Goal: Information Seeking & Learning: Compare options

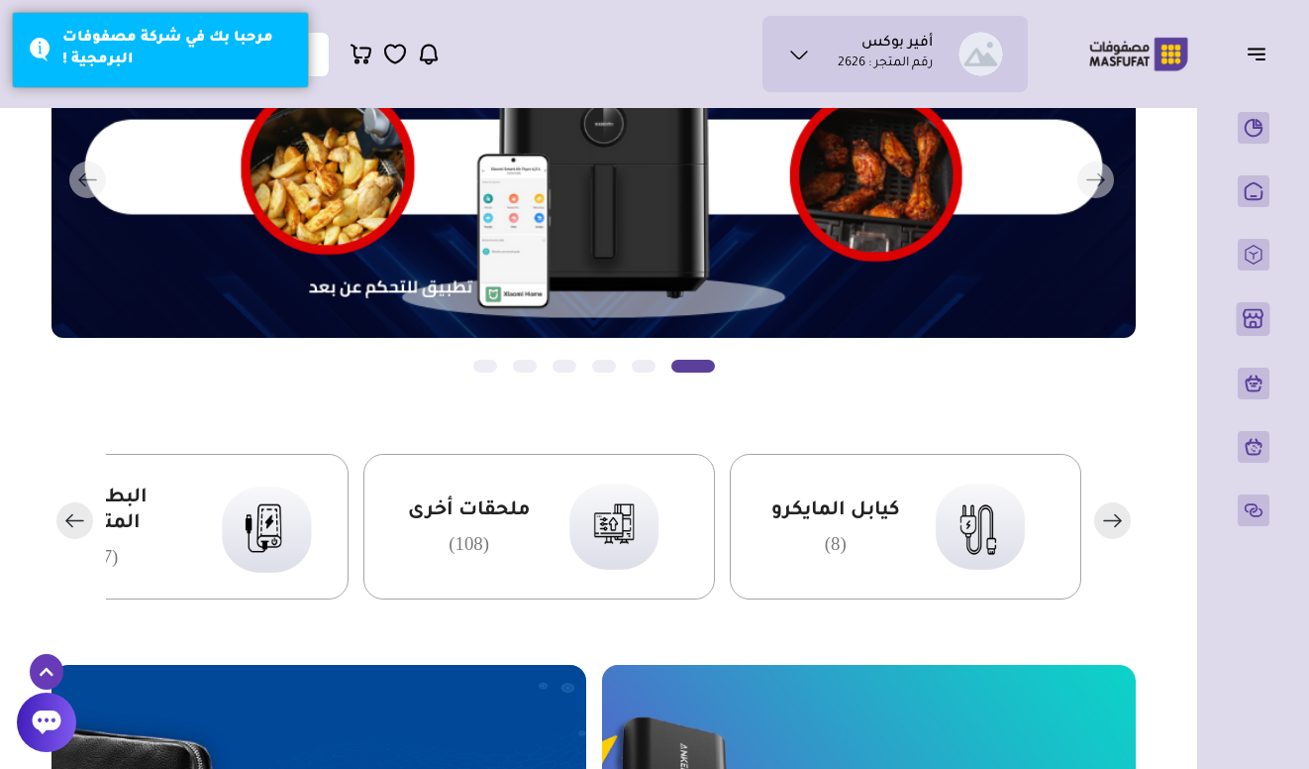
scroll to position [213, 0]
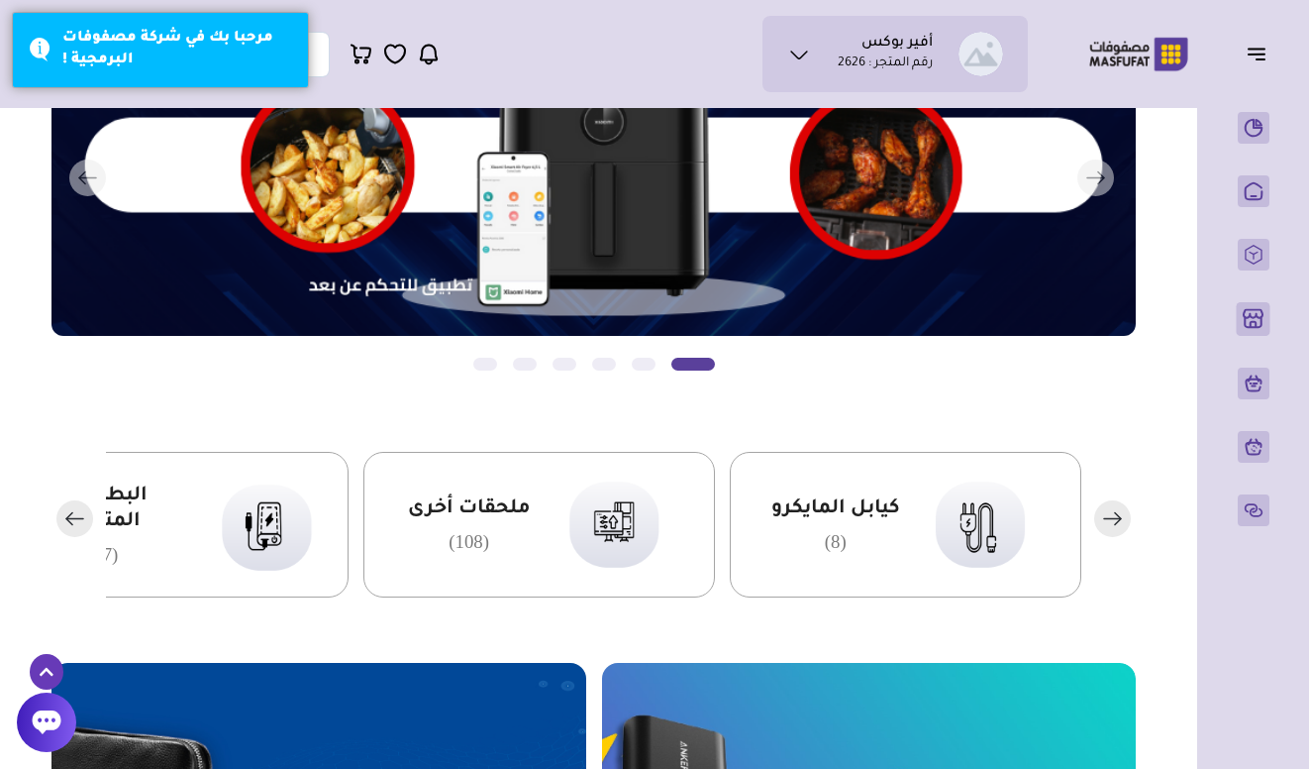
click at [83, 514] on rect "button" at bounding box center [74, 518] width 37 height 37
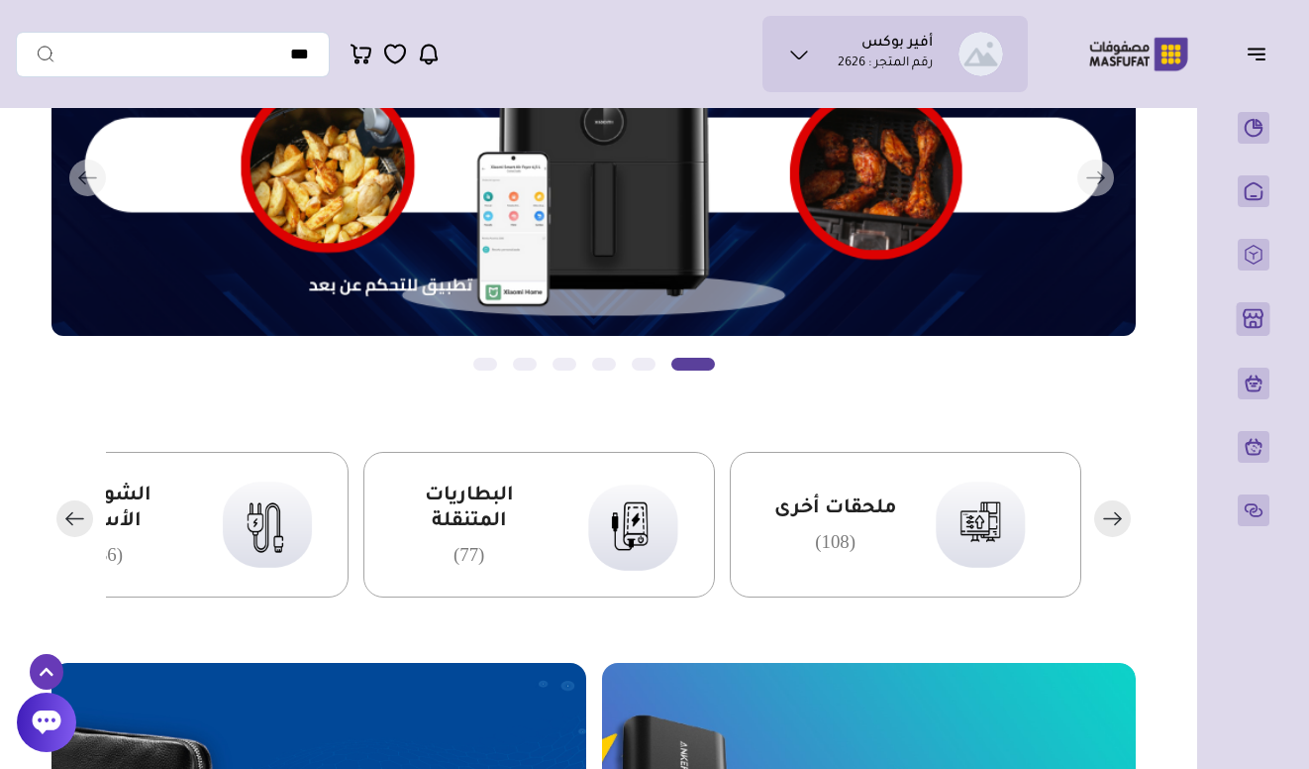
click at [83, 514] on rect "button" at bounding box center [74, 518] width 37 height 37
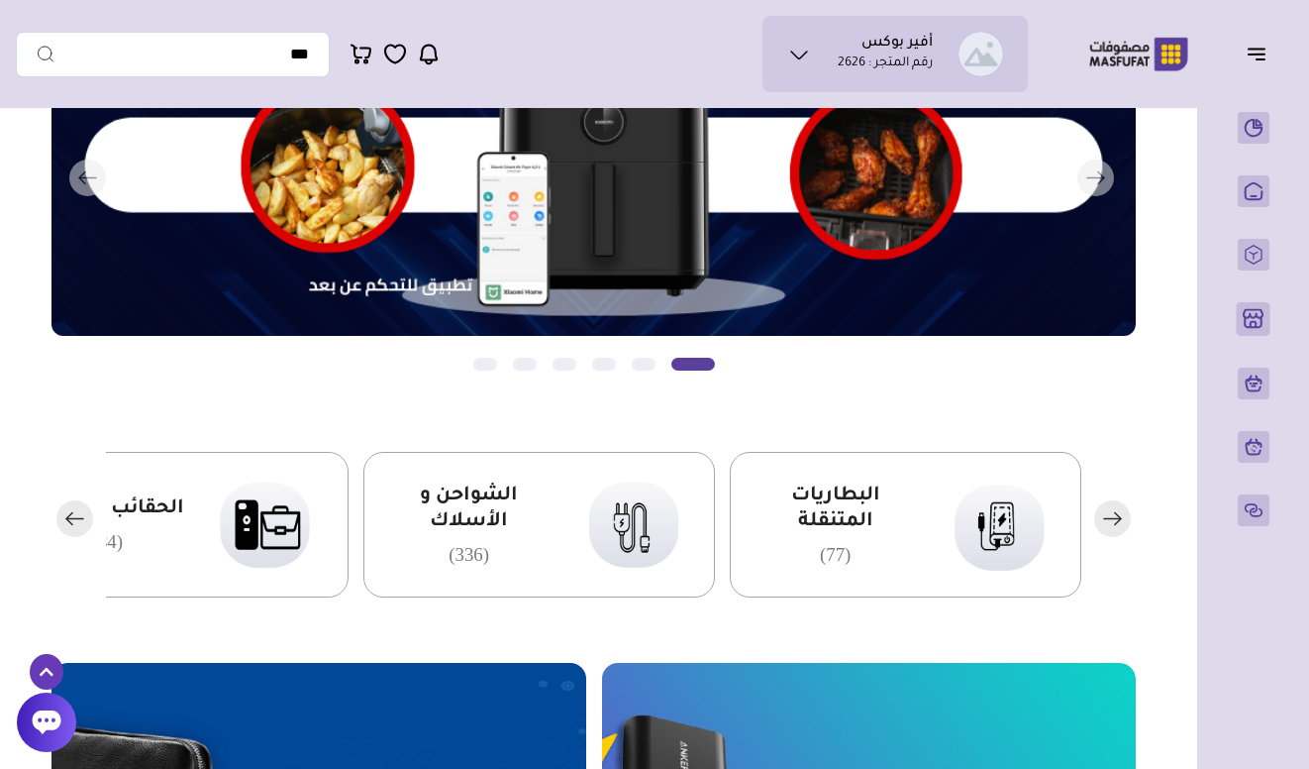
click at [83, 514] on rect "button" at bounding box center [74, 518] width 37 height 37
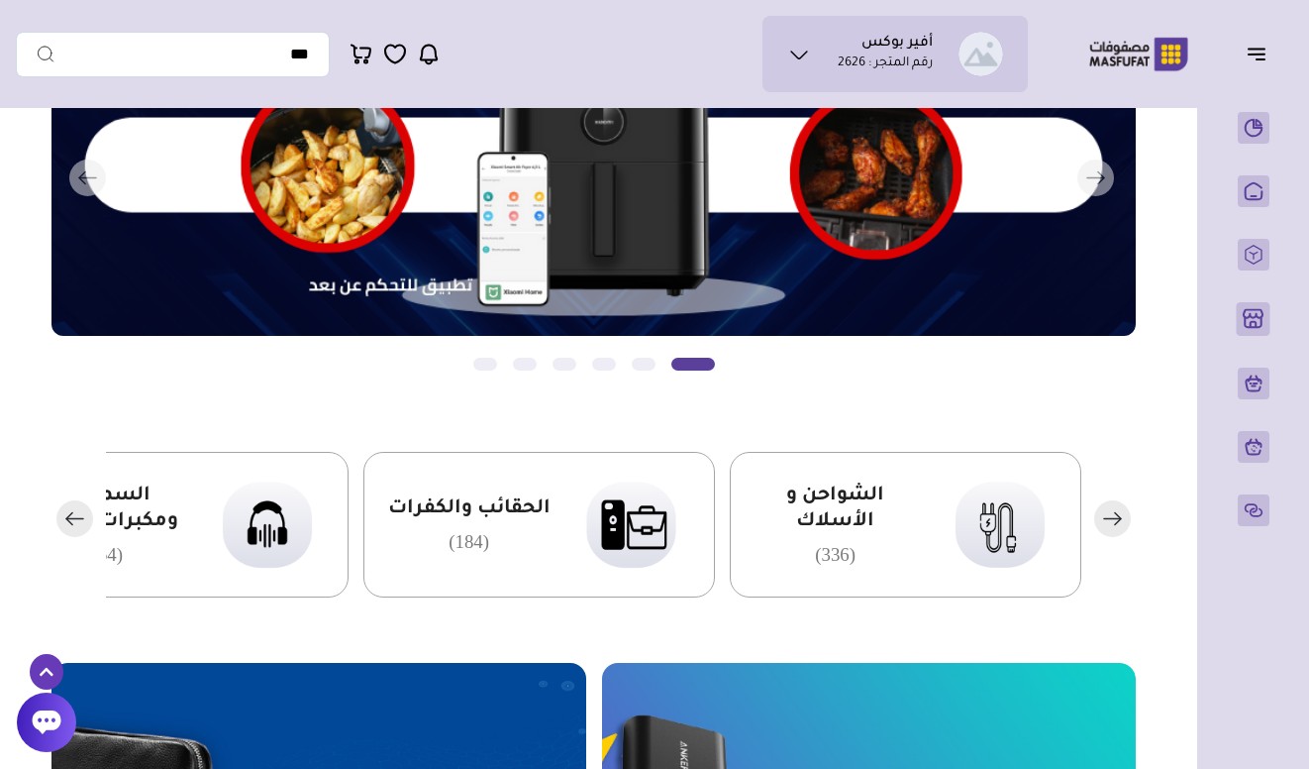
click at [83, 514] on rect "button" at bounding box center [74, 518] width 37 height 37
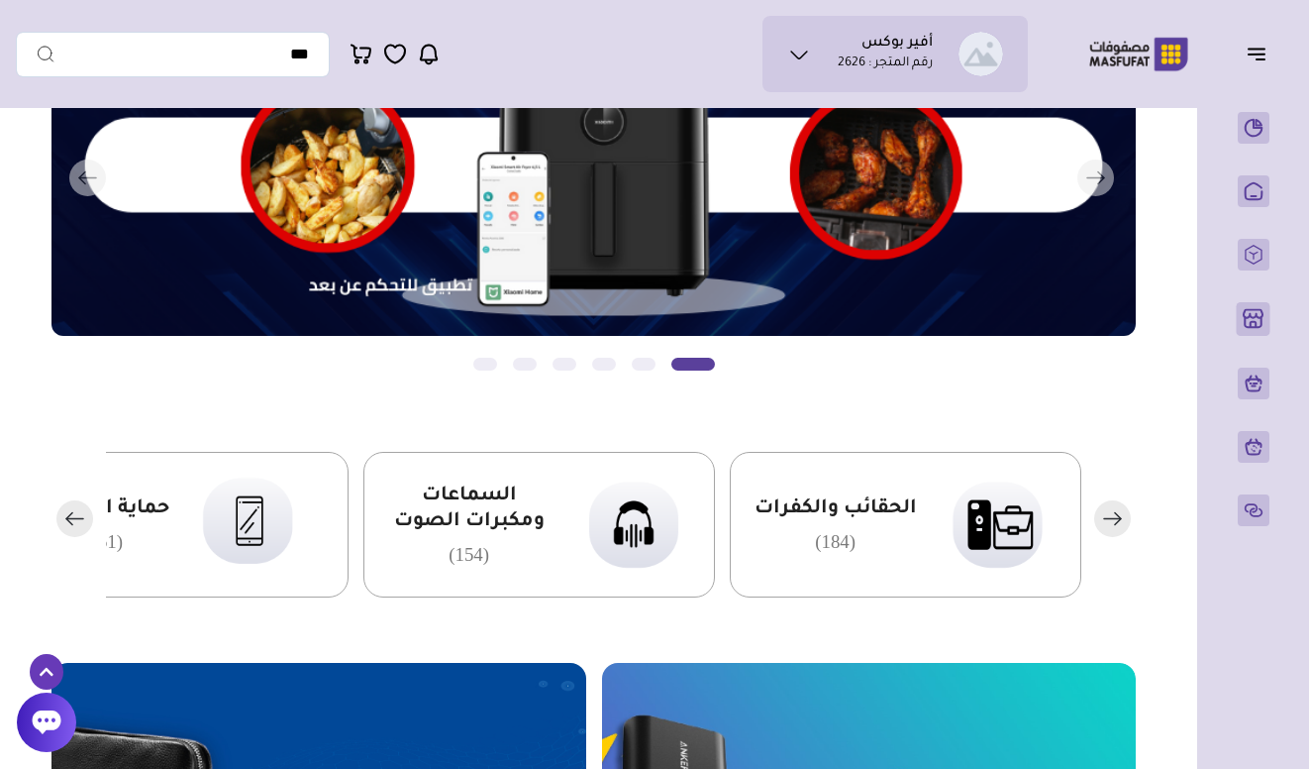
click at [83, 514] on rect "button" at bounding box center [74, 518] width 37 height 37
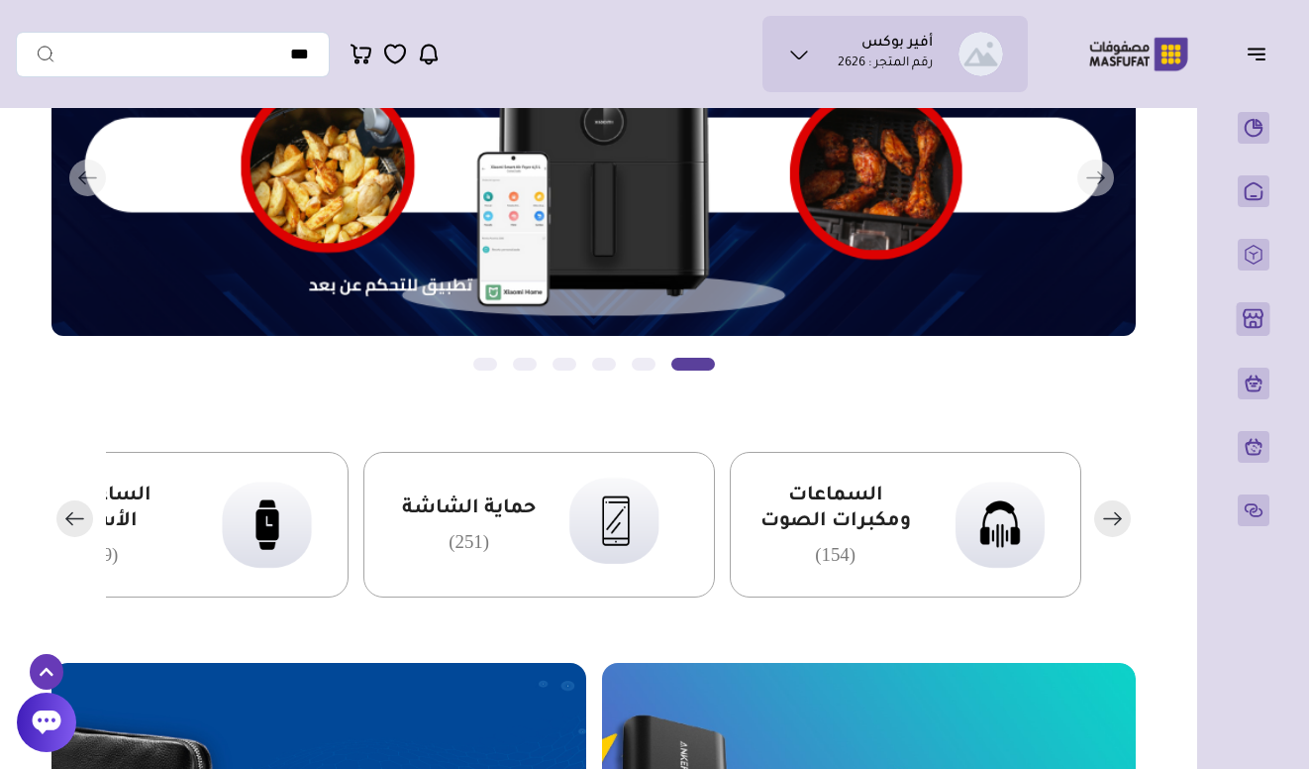
click at [83, 514] on rect "button" at bounding box center [74, 518] width 37 height 37
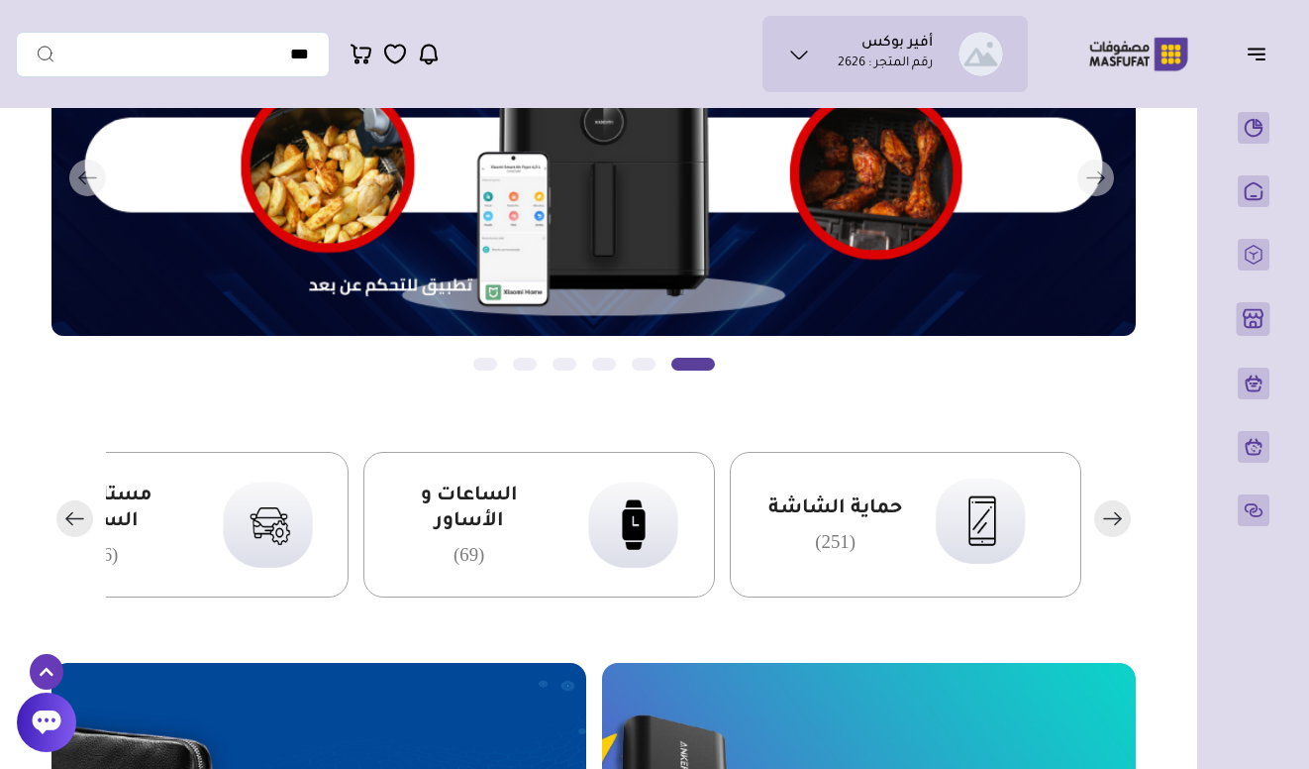
click at [83, 514] on rect "button" at bounding box center [74, 518] width 37 height 37
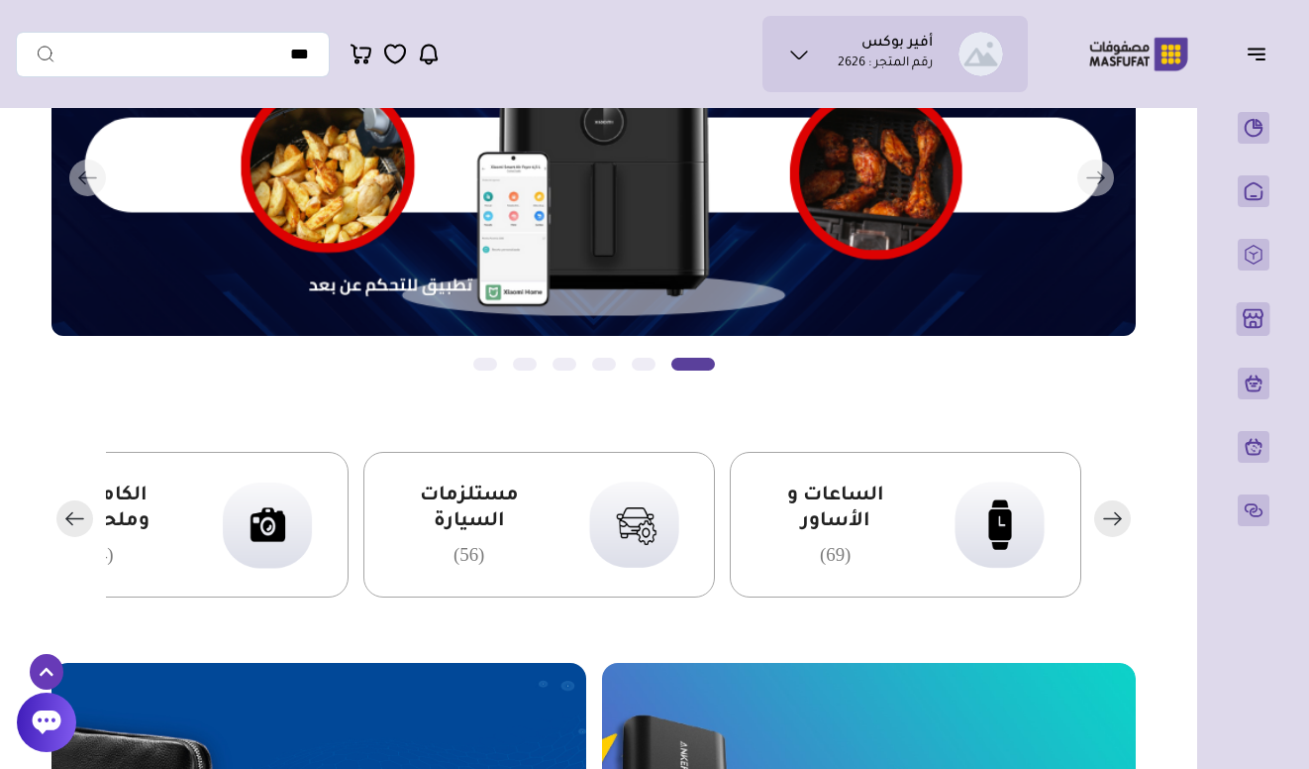
click at [83, 515] on rect "button" at bounding box center [74, 518] width 37 height 37
click at [82, 515] on rect "button" at bounding box center [74, 518] width 37 height 37
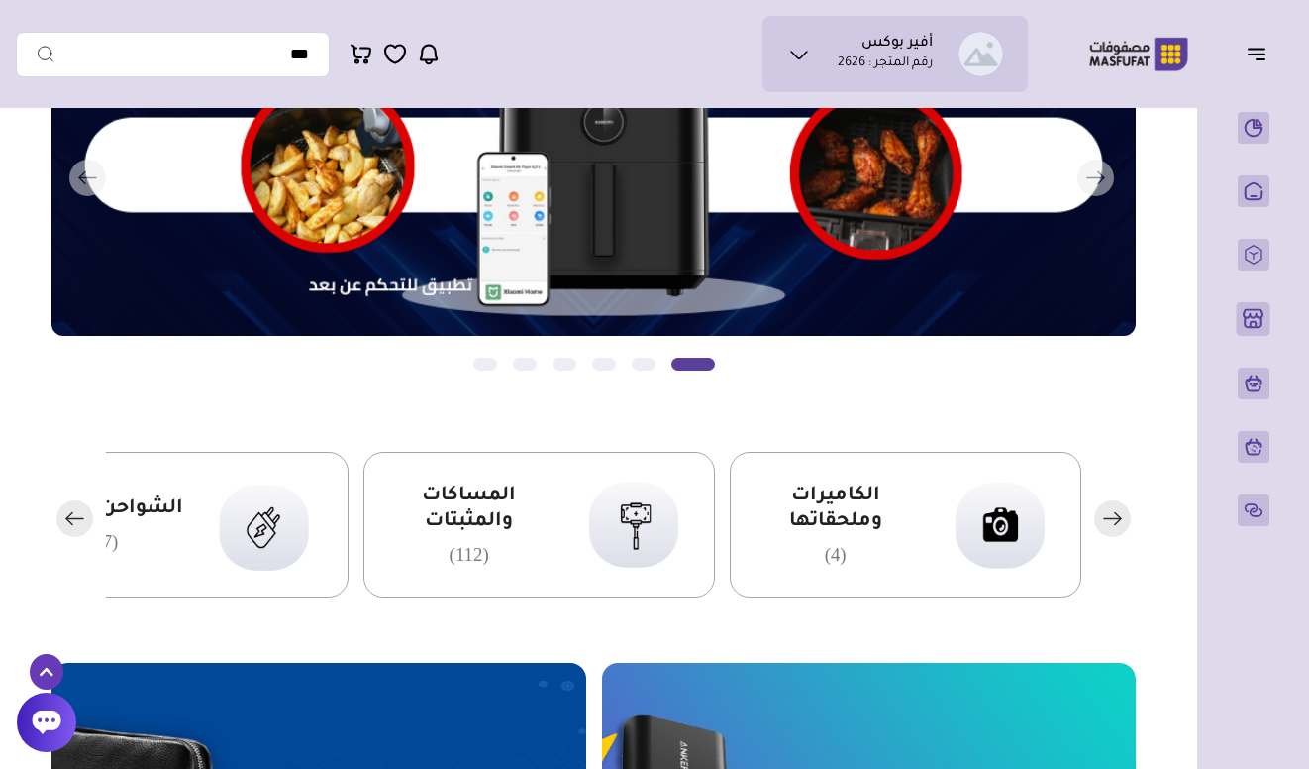
click at [82, 515] on rect "button" at bounding box center [74, 518] width 37 height 37
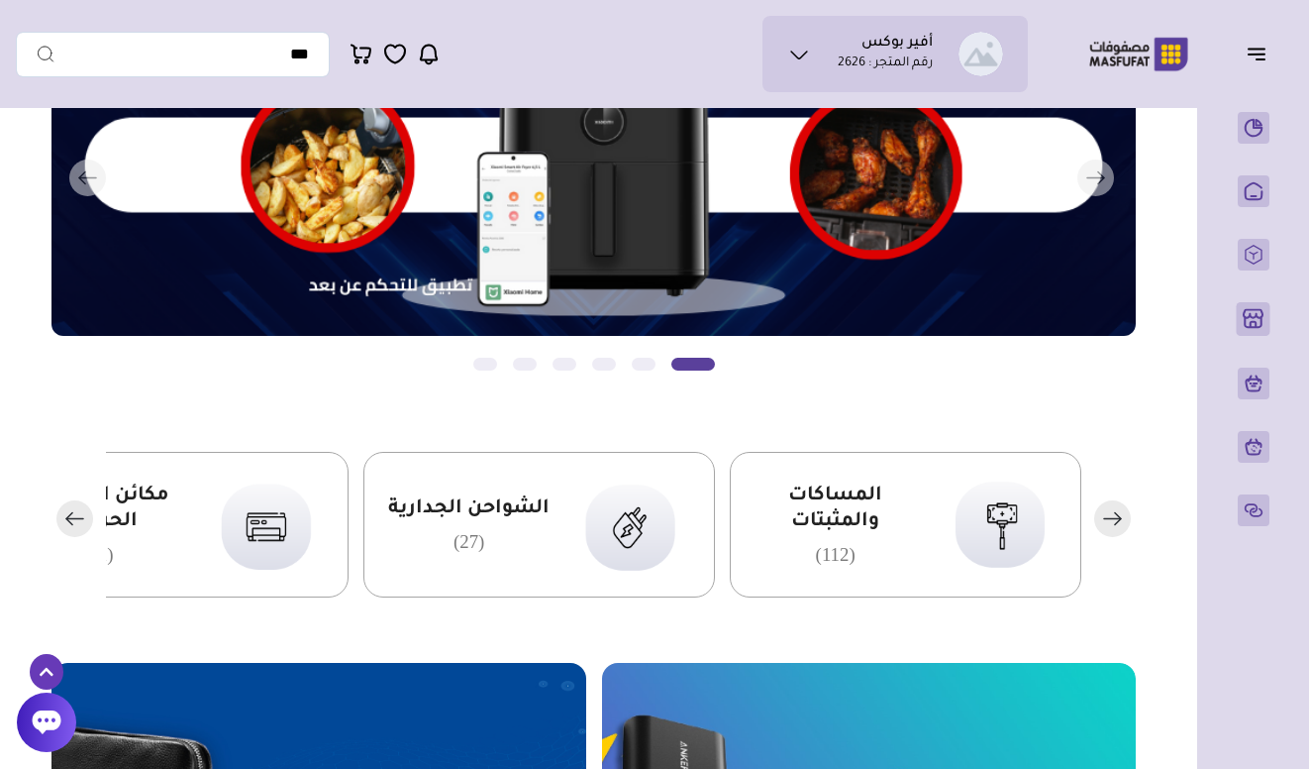
click at [82, 515] on rect "button" at bounding box center [74, 518] width 37 height 37
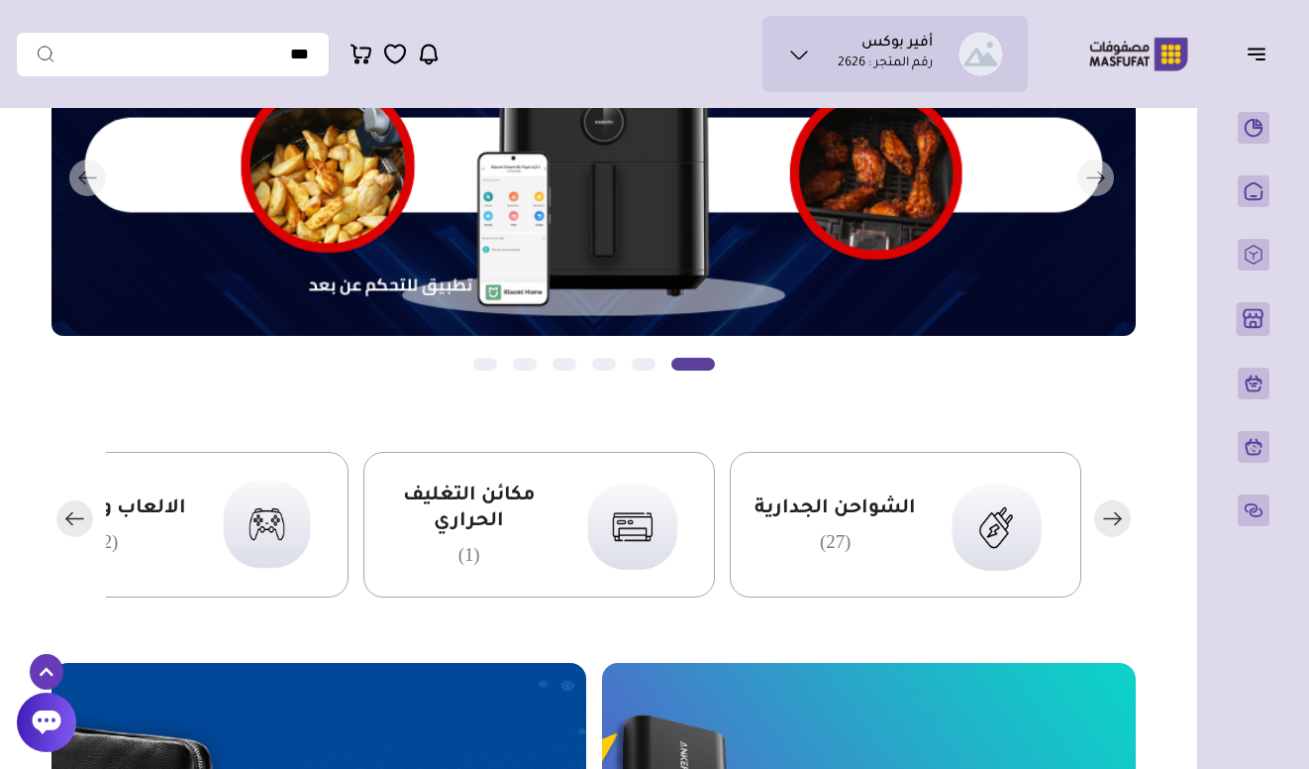
click at [82, 515] on rect "button" at bounding box center [74, 518] width 37 height 37
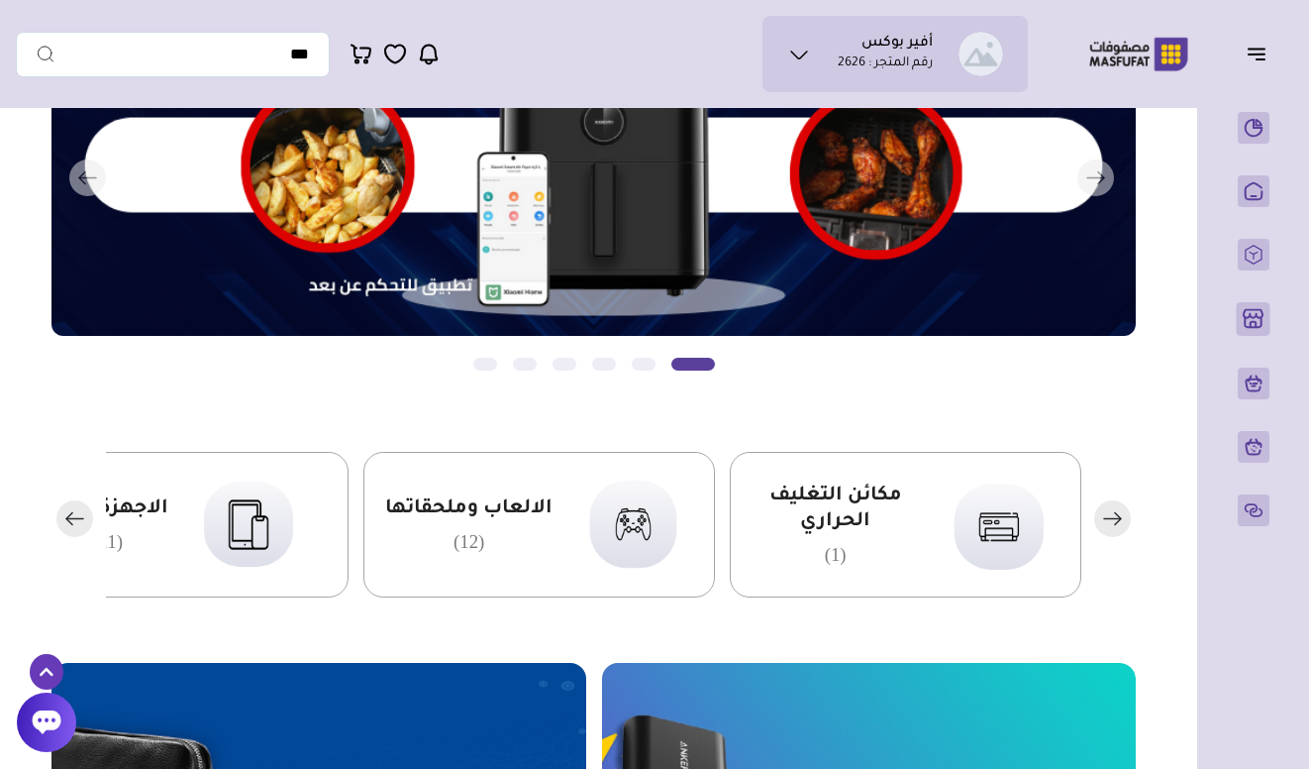
click at [492, 503] on span "الالعاب وملحقاتها" at bounding box center [468, 509] width 167 height 26
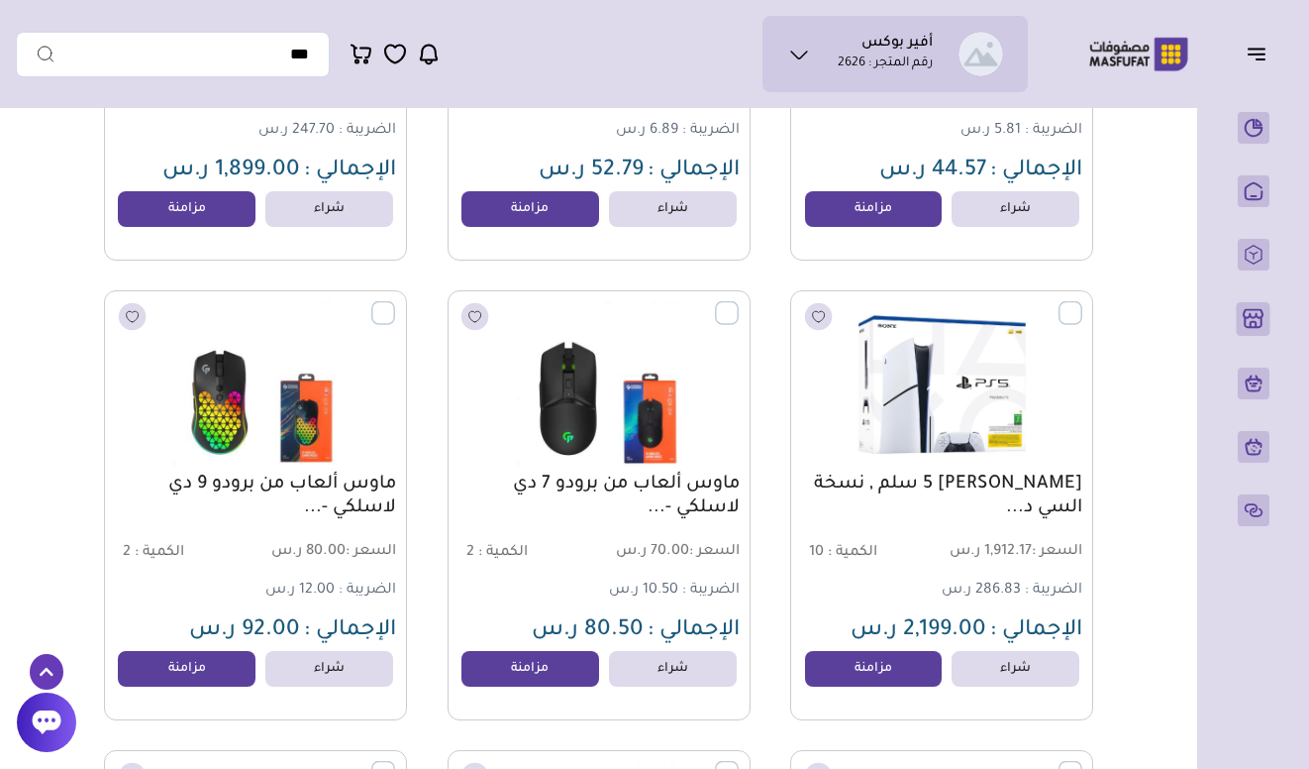
scroll to position [524, 0]
click at [945, 484] on link "[PERSON_NAME] 5 سلم , نسخة السي د..." at bounding box center [941, 496] width 281 height 48
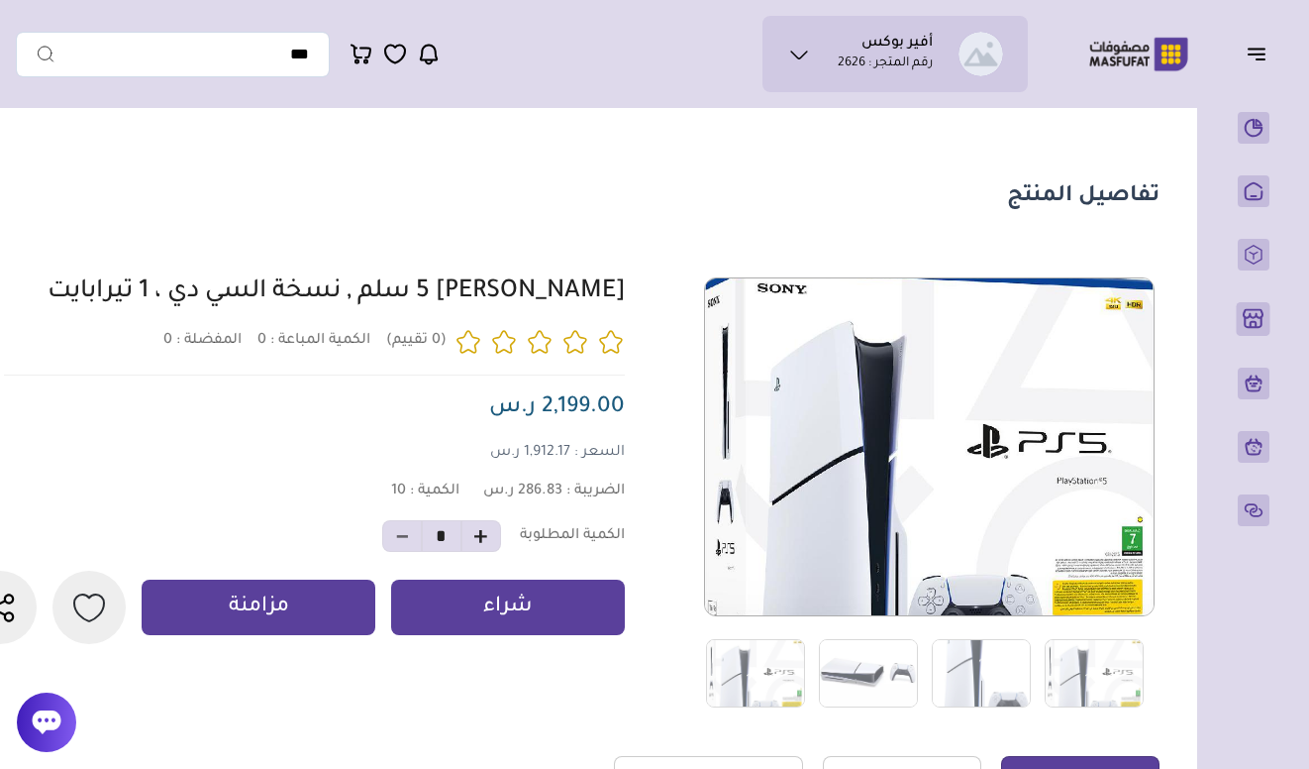
click at [635, 298] on div at bounding box center [558, 492] width 1201 height 431
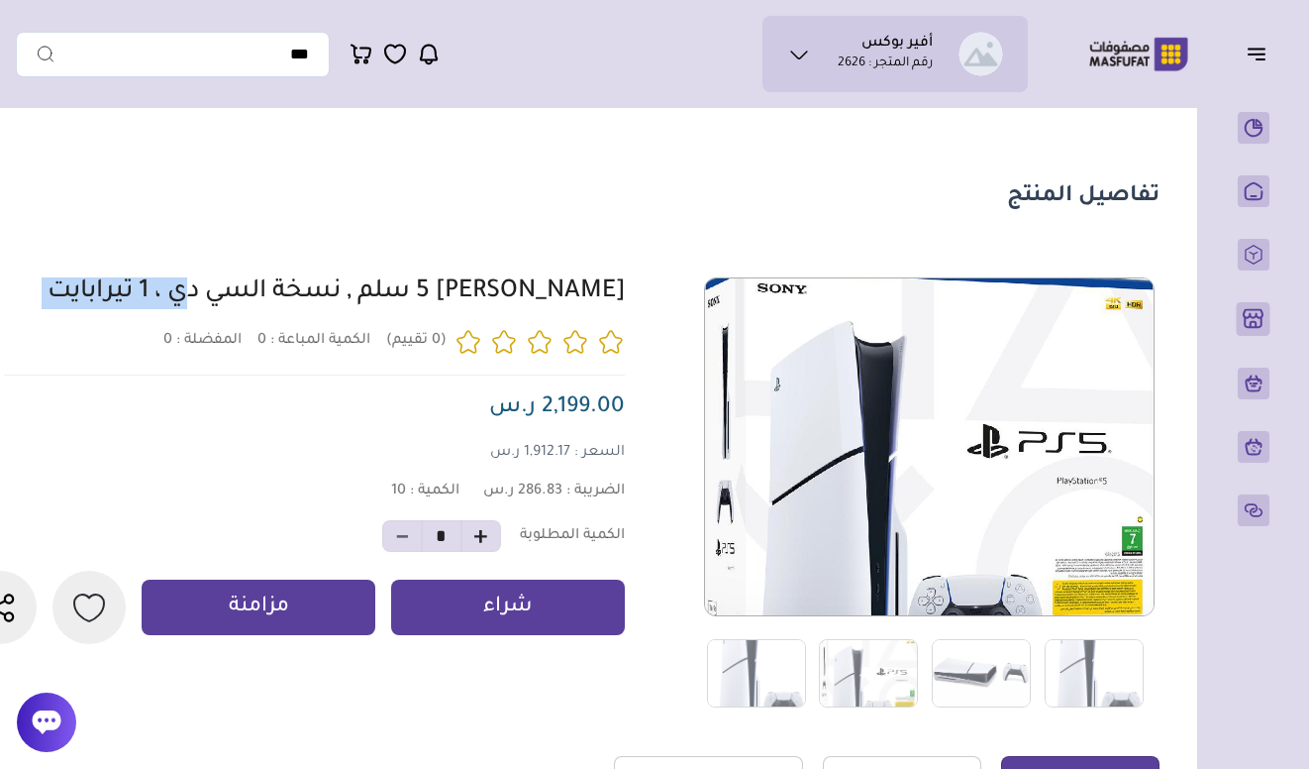
copy div "سوني بلايستيشن 5 سلم , نسخة السي دي ، 1 تيرابايت"
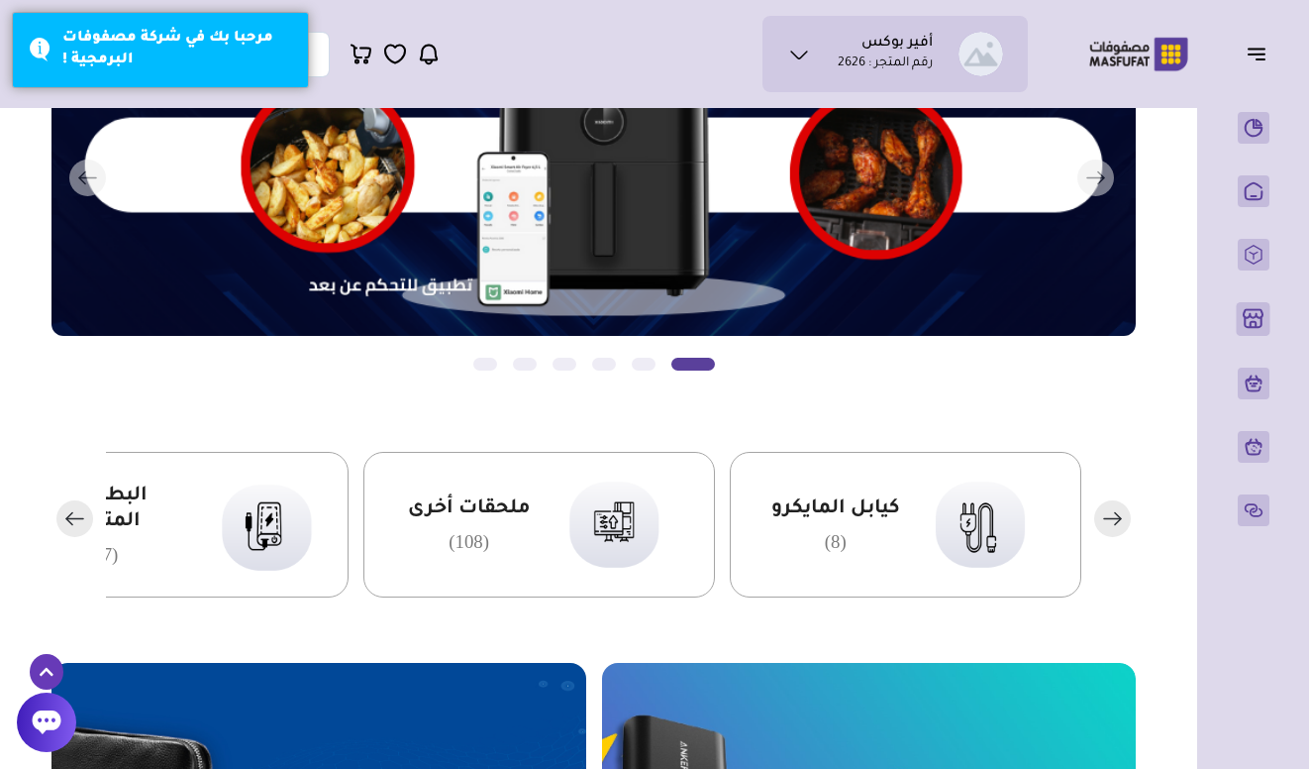
scroll to position [213, 0]
click at [1113, 515] on rect "button" at bounding box center [1112, 518] width 37 height 37
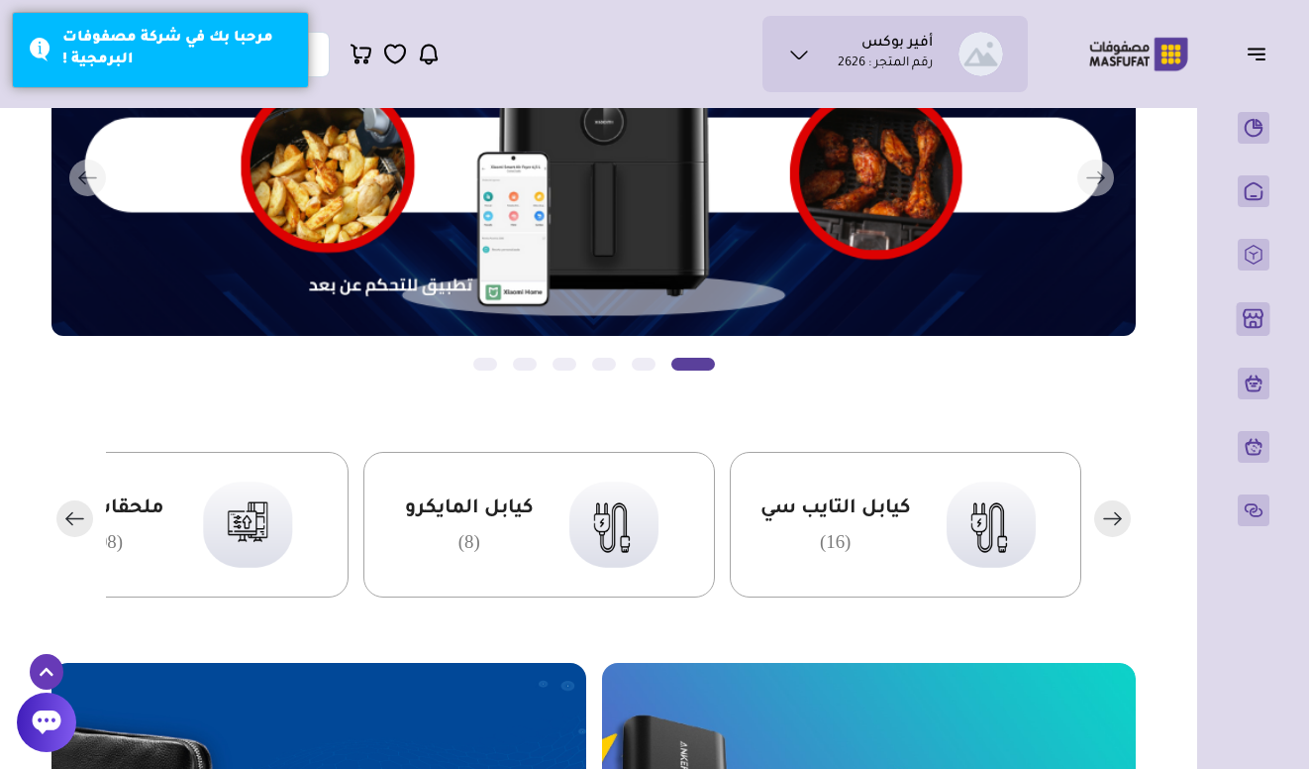
click at [1113, 515] on rect "button" at bounding box center [1112, 518] width 37 height 37
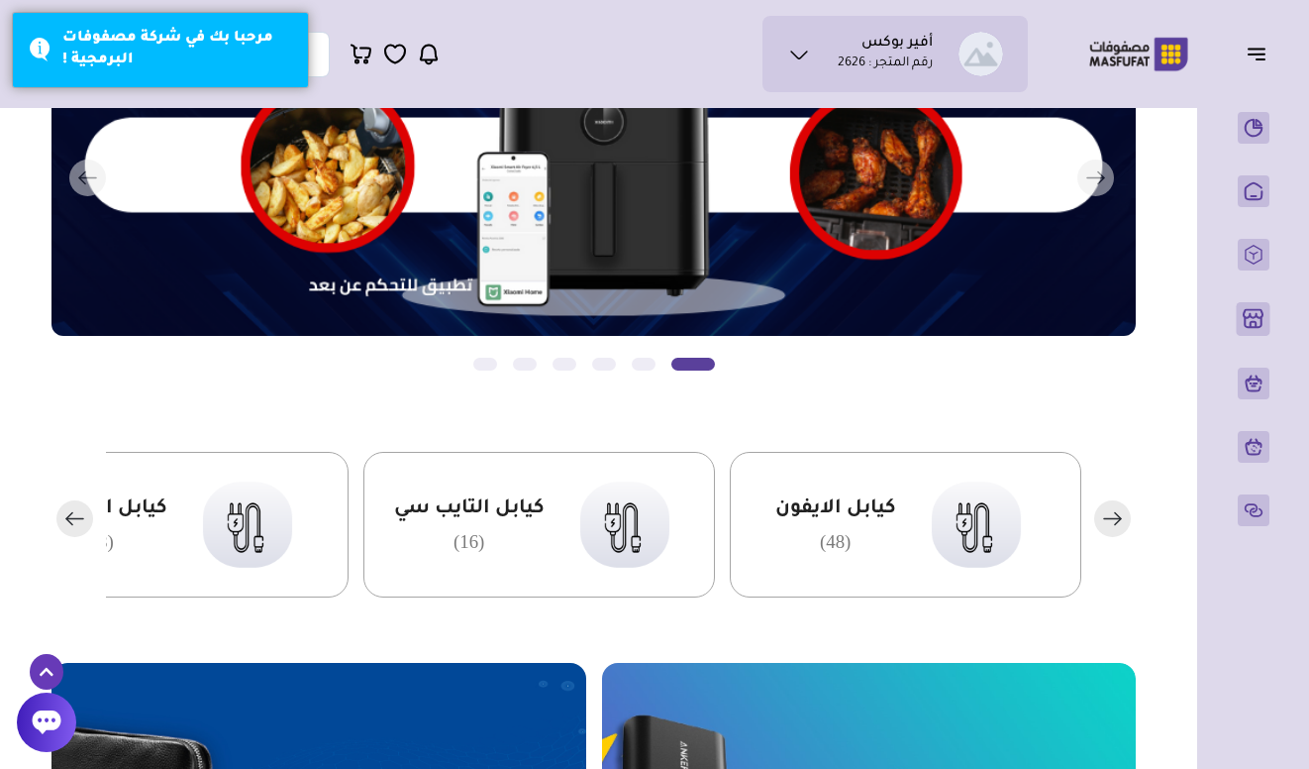
click at [1113, 515] on rect "button" at bounding box center [1112, 518] width 37 height 37
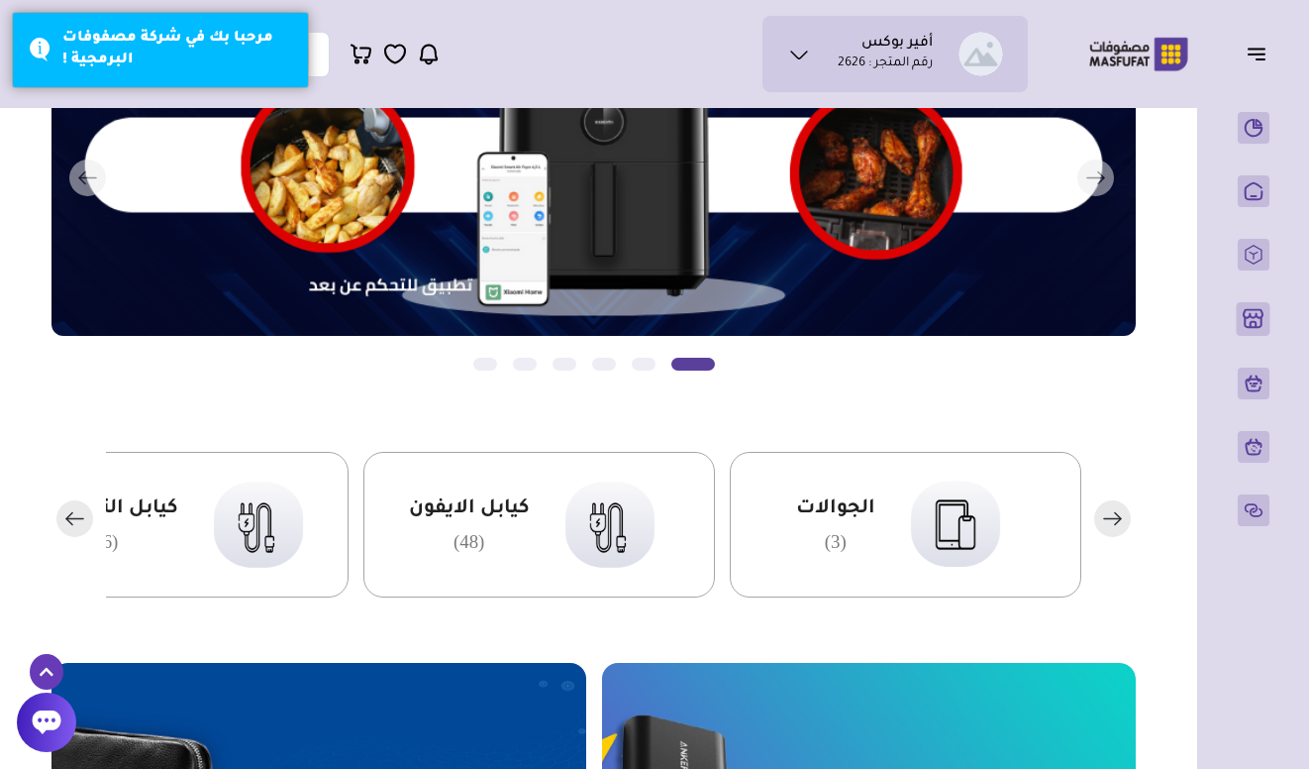
click at [1112, 515] on rect "button" at bounding box center [1112, 518] width 37 height 37
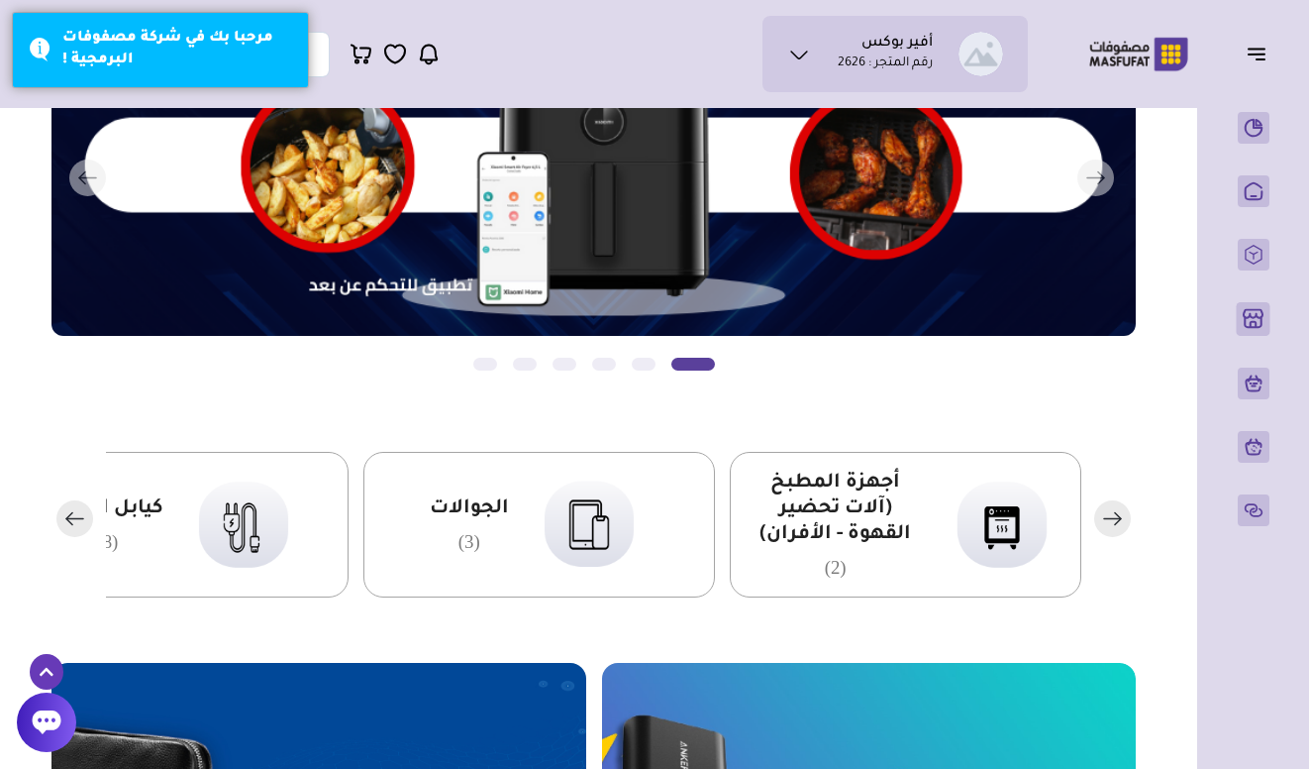
click at [473, 514] on span "الجوالات" at bounding box center [469, 509] width 79 height 26
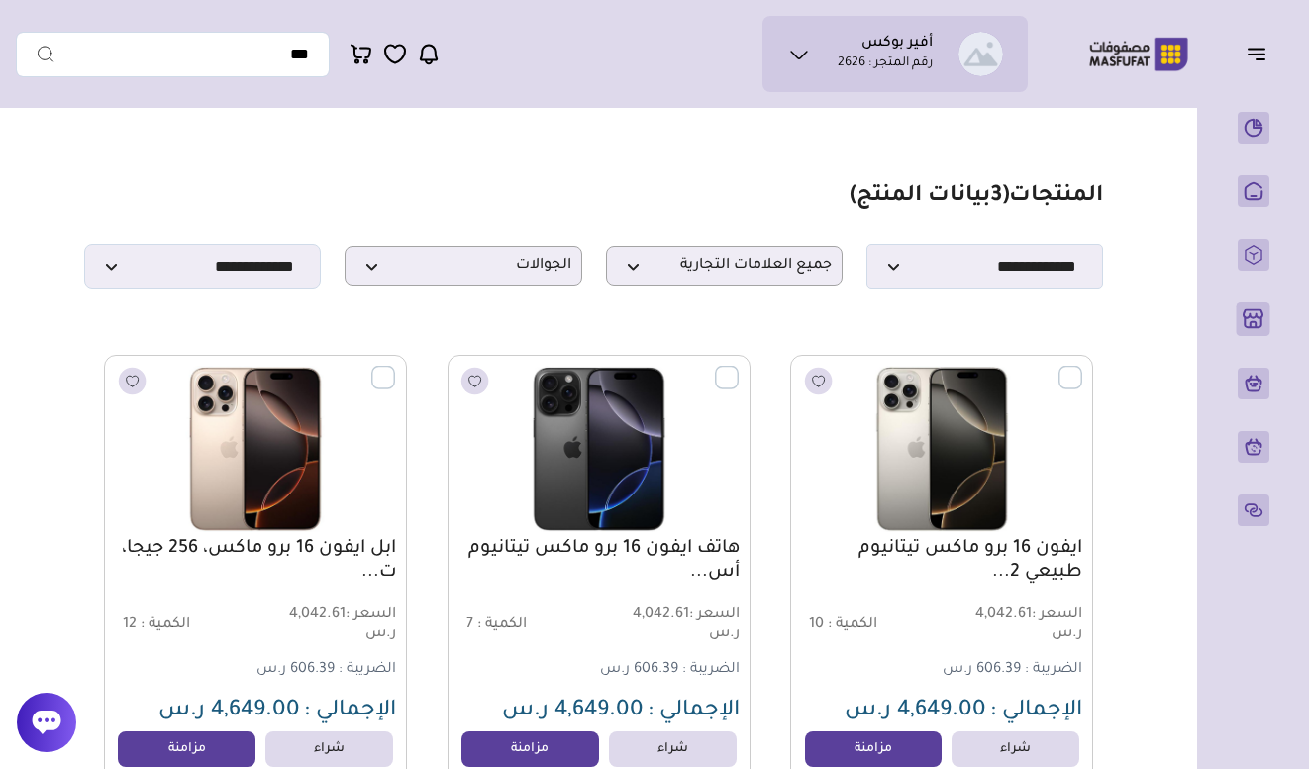
click at [974, 560] on link "ايفون 16 برو ماكس تيتانيوم طبيعي 2..." at bounding box center [941, 561] width 281 height 48
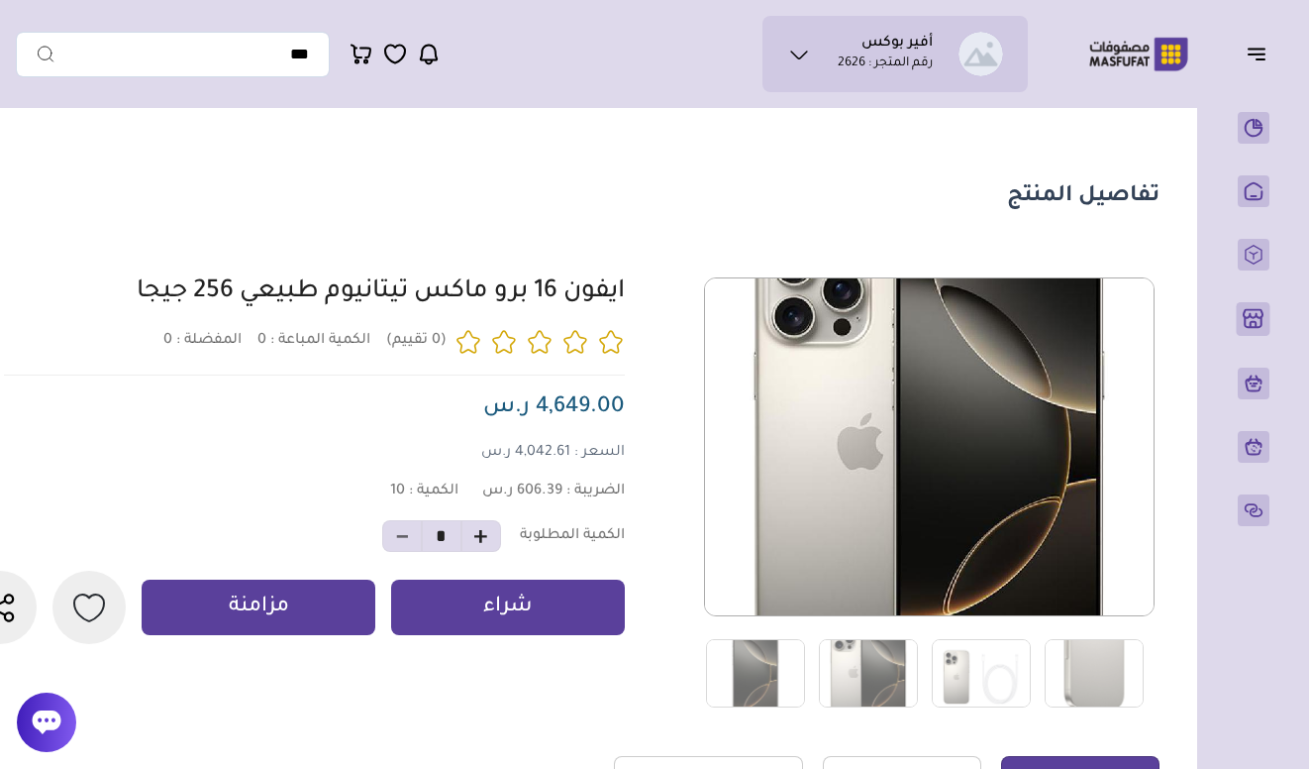
click at [630, 287] on div "0 0 10 *" at bounding box center [558, 492] width 1201 height 431
copy div "ايفون 16 برو ماكس تيتانيوم طبيعي 256 جيجا"
click at [578, 405] on span "4,649.00 ر.س" at bounding box center [554, 408] width 142 height 24
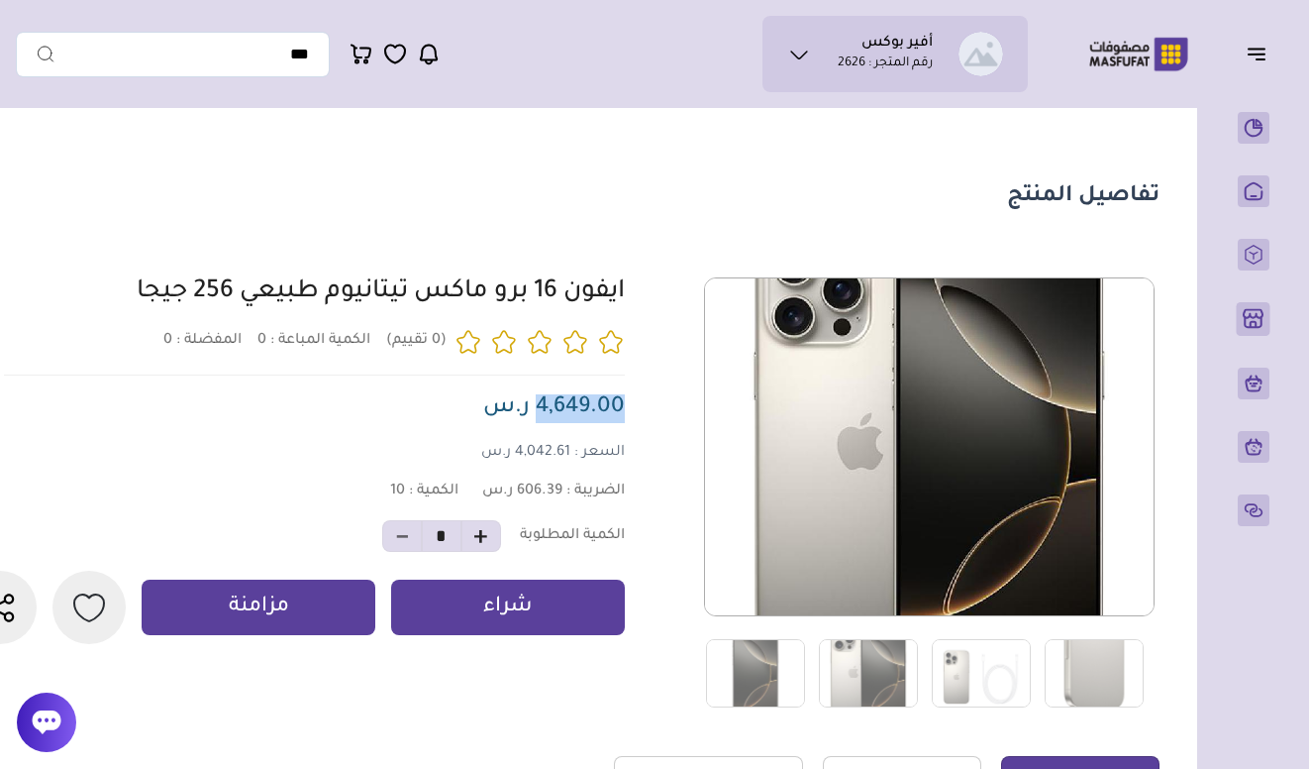
click at [578, 405] on span "4,649.00 ر.س" at bounding box center [554, 408] width 142 height 24
click at [639, 385] on div "0 0 10 *" at bounding box center [558, 492] width 1201 height 431
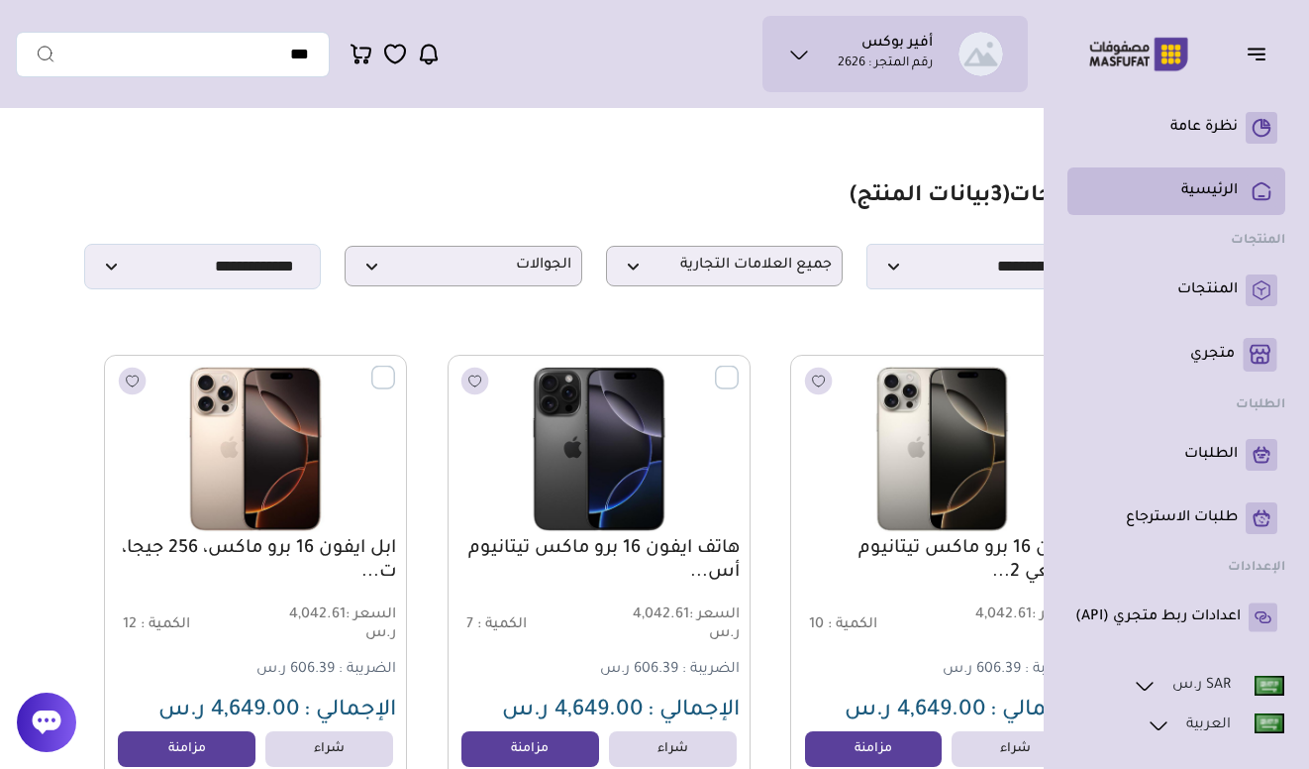
click at [1194, 194] on p "الرئيسية" at bounding box center [1210, 191] width 56 height 20
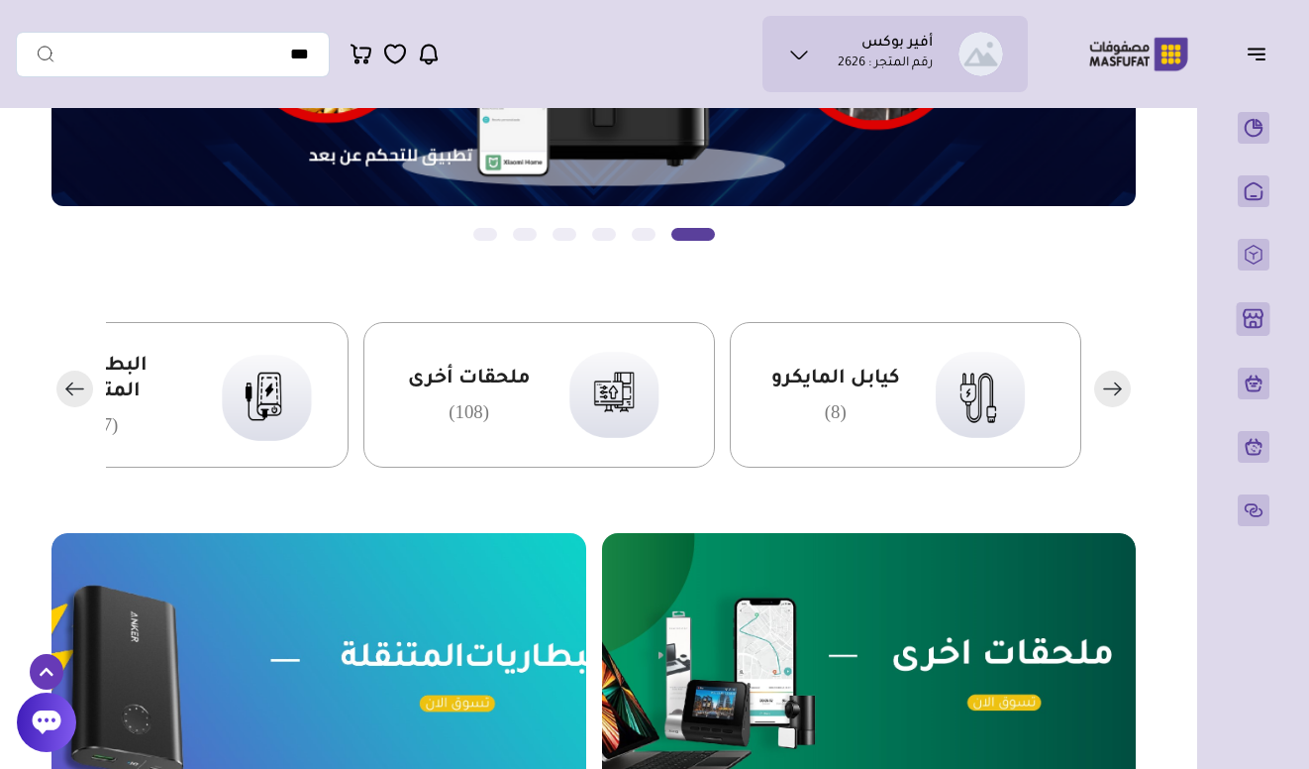
scroll to position [338, 0]
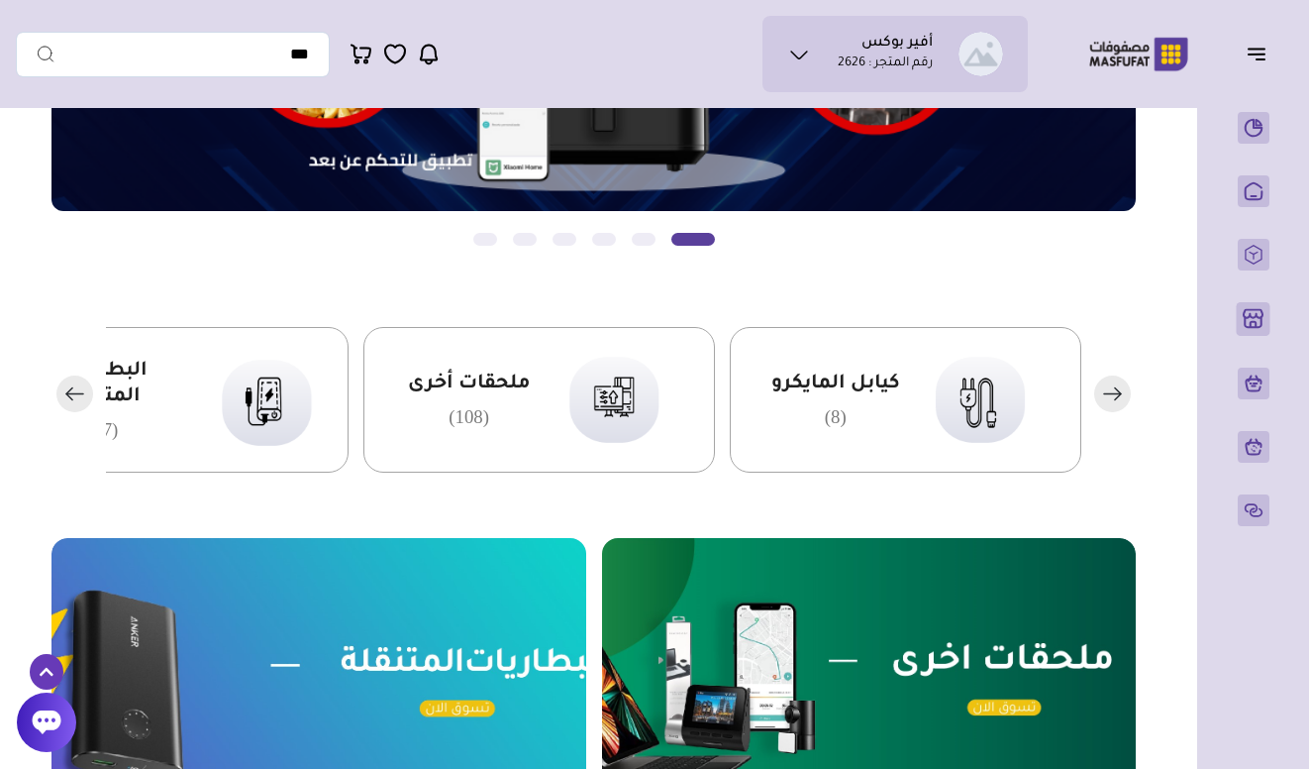
click at [1106, 395] on rect "button" at bounding box center [1112, 393] width 37 height 37
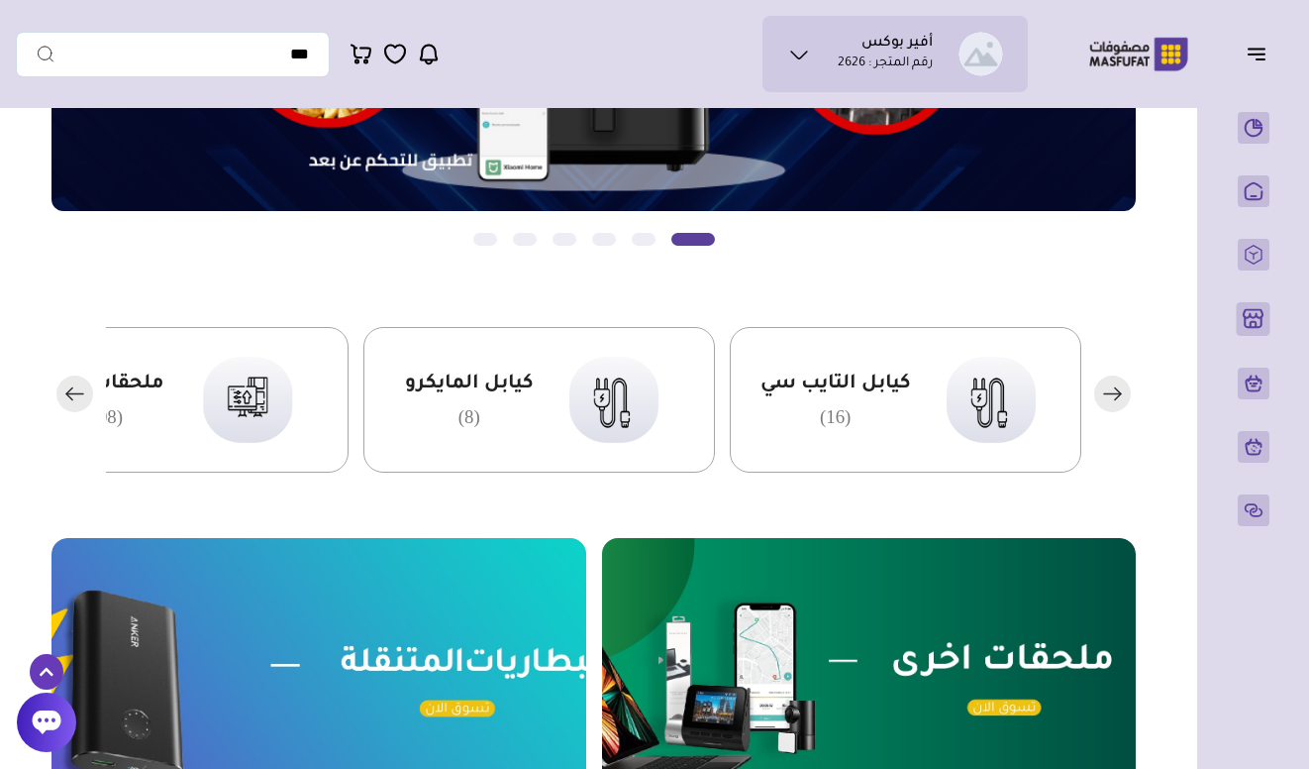
click at [1106, 395] on rect "button" at bounding box center [1112, 393] width 37 height 37
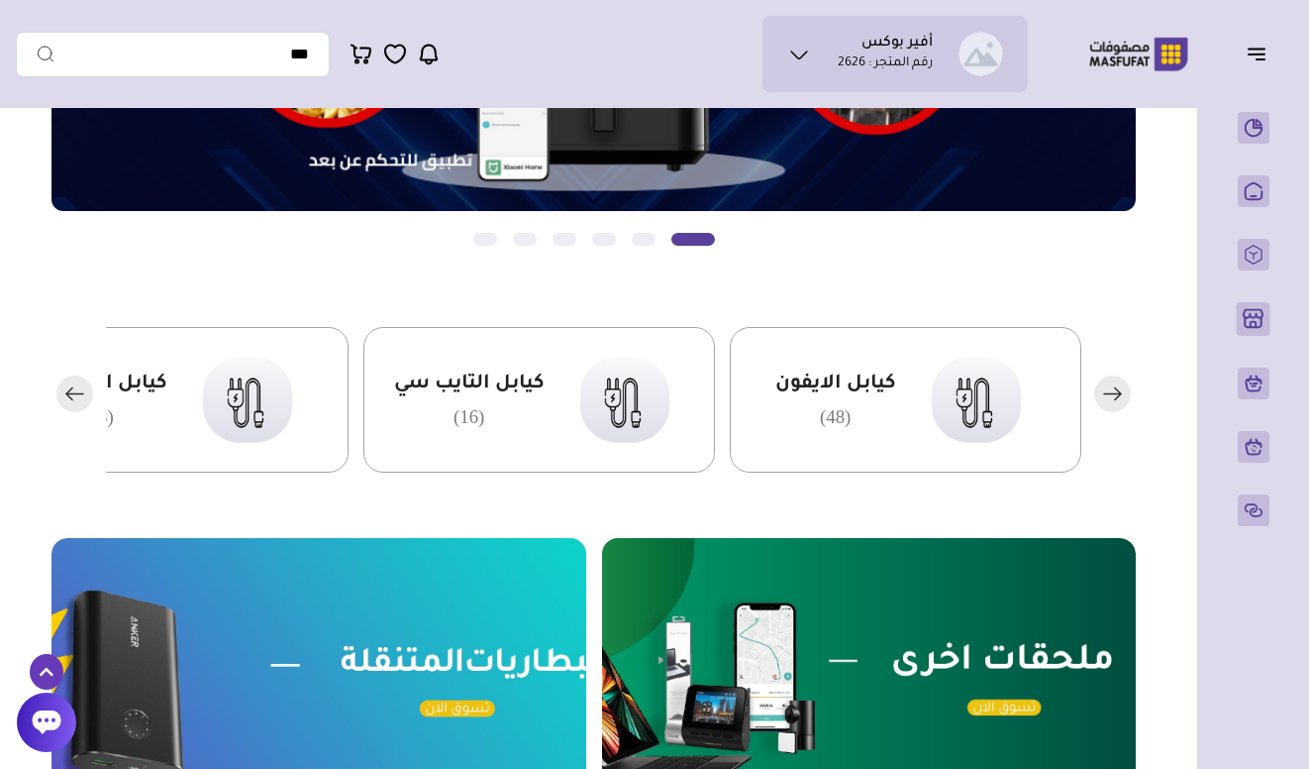
click at [1107, 395] on rect "button" at bounding box center [1112, 393] width 37 height 37
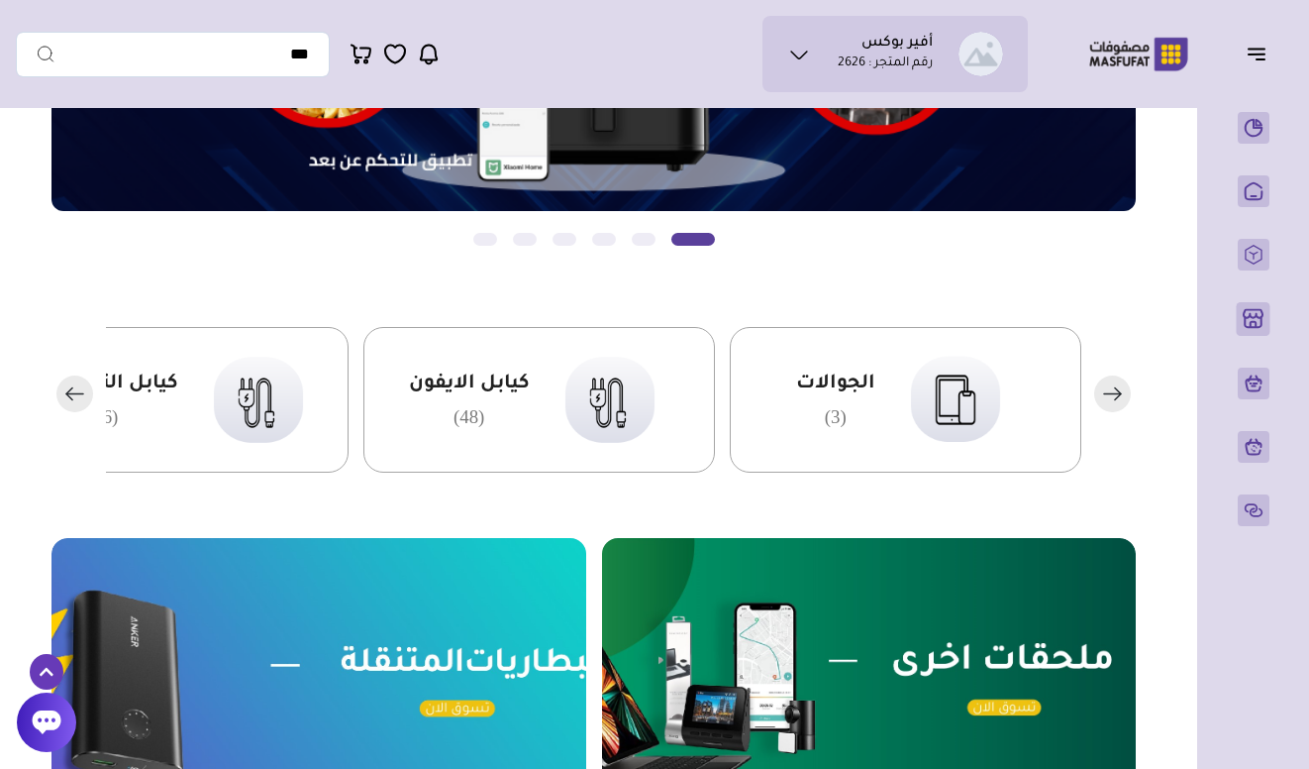
click at [1103, 393] on rect "button" at bounding box center [1112, 393] width 37 height 37
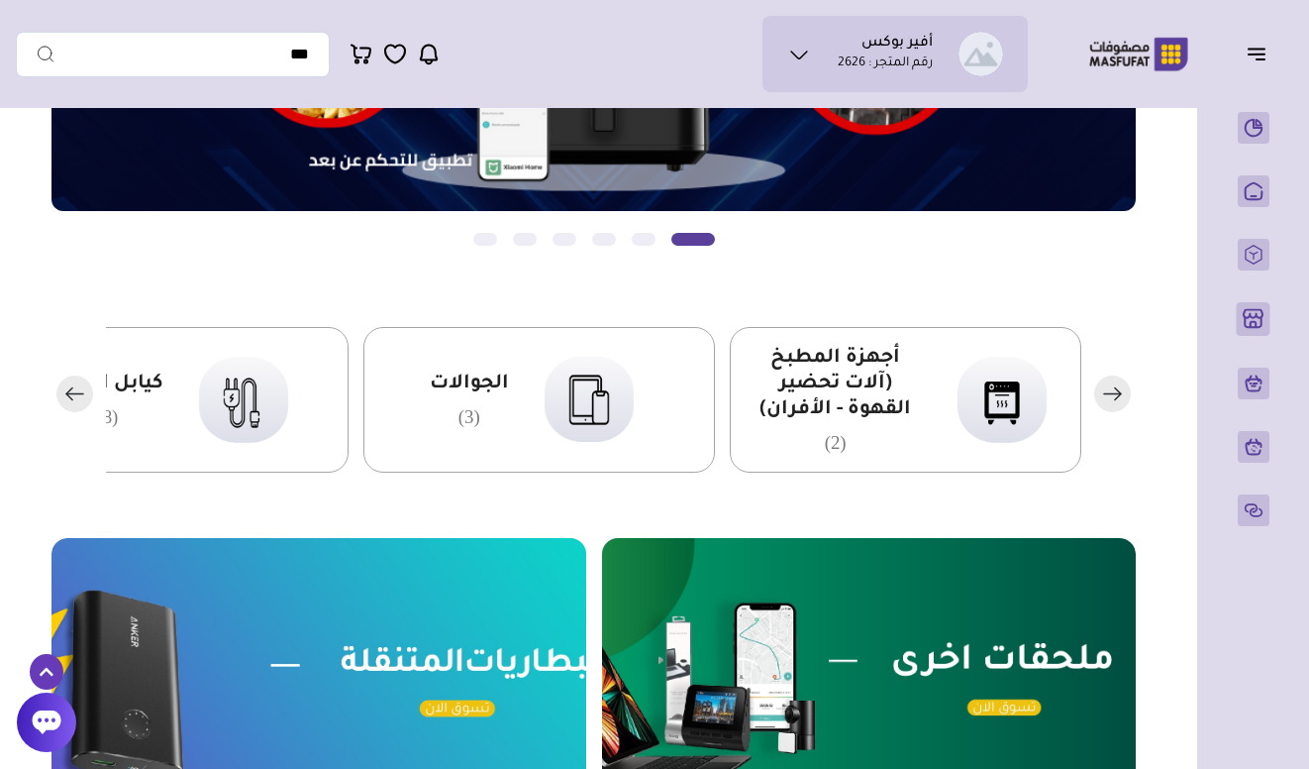
click at [1104, 392] on rect "button" at bounding box center [1112, 393] width 37 height 37
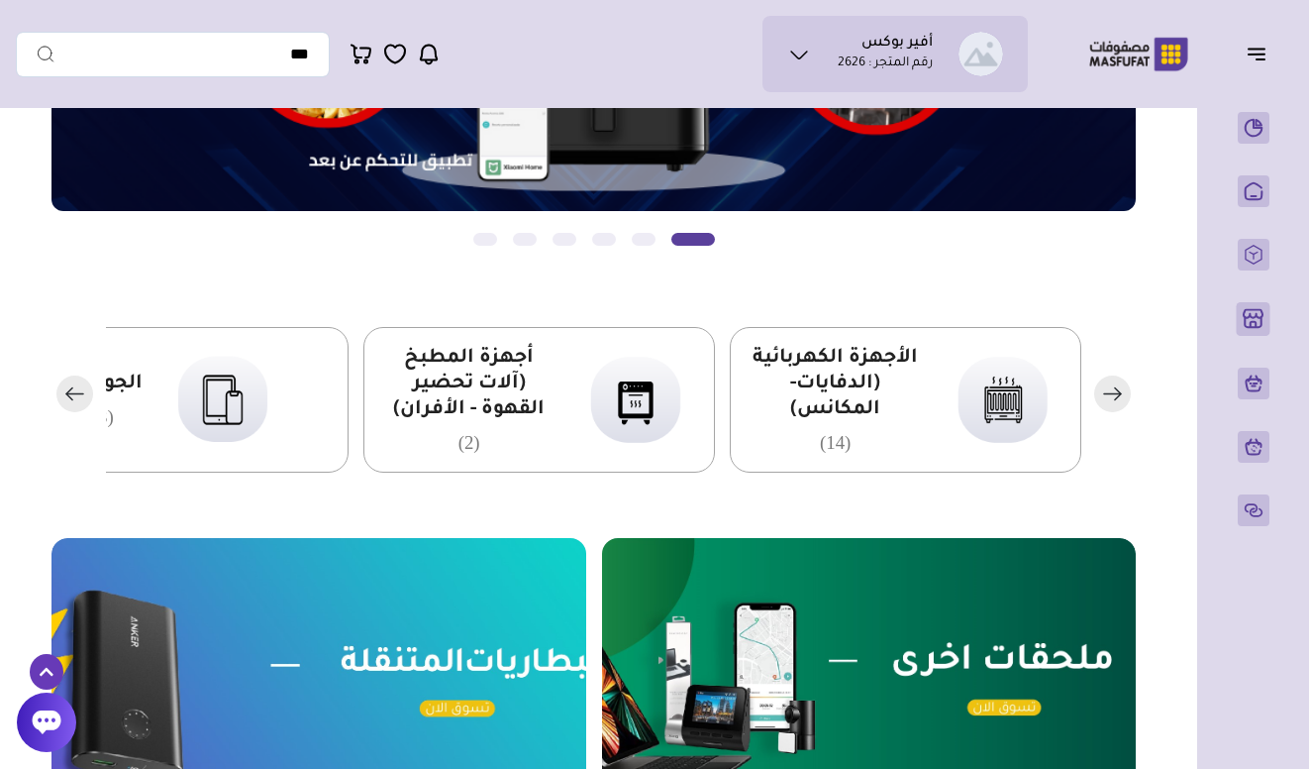
click at [1104, 391] on rect "button" at bounding box center [1112, 393] width 37 height 37
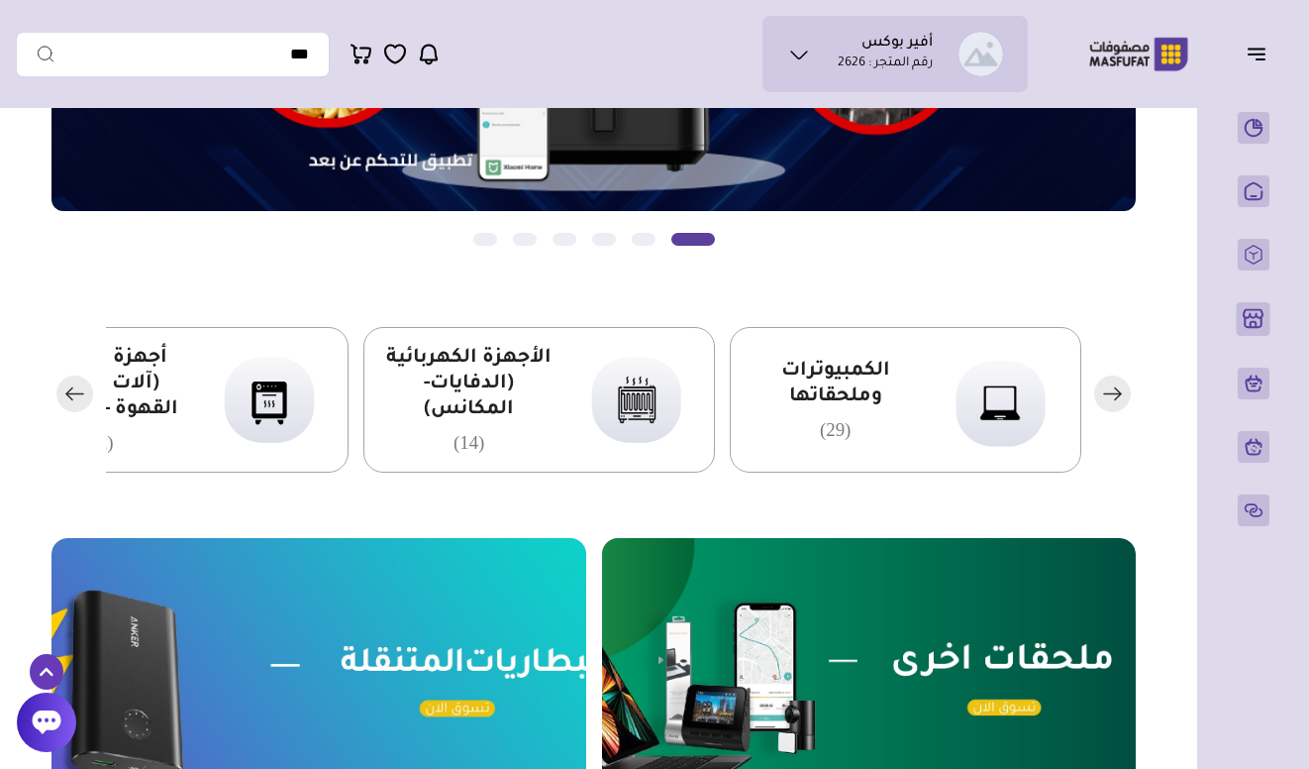
click at [865, 383] on span "الكمبيوترات وملحقاتها" at bounding box center [835, 385] width 169 height 52
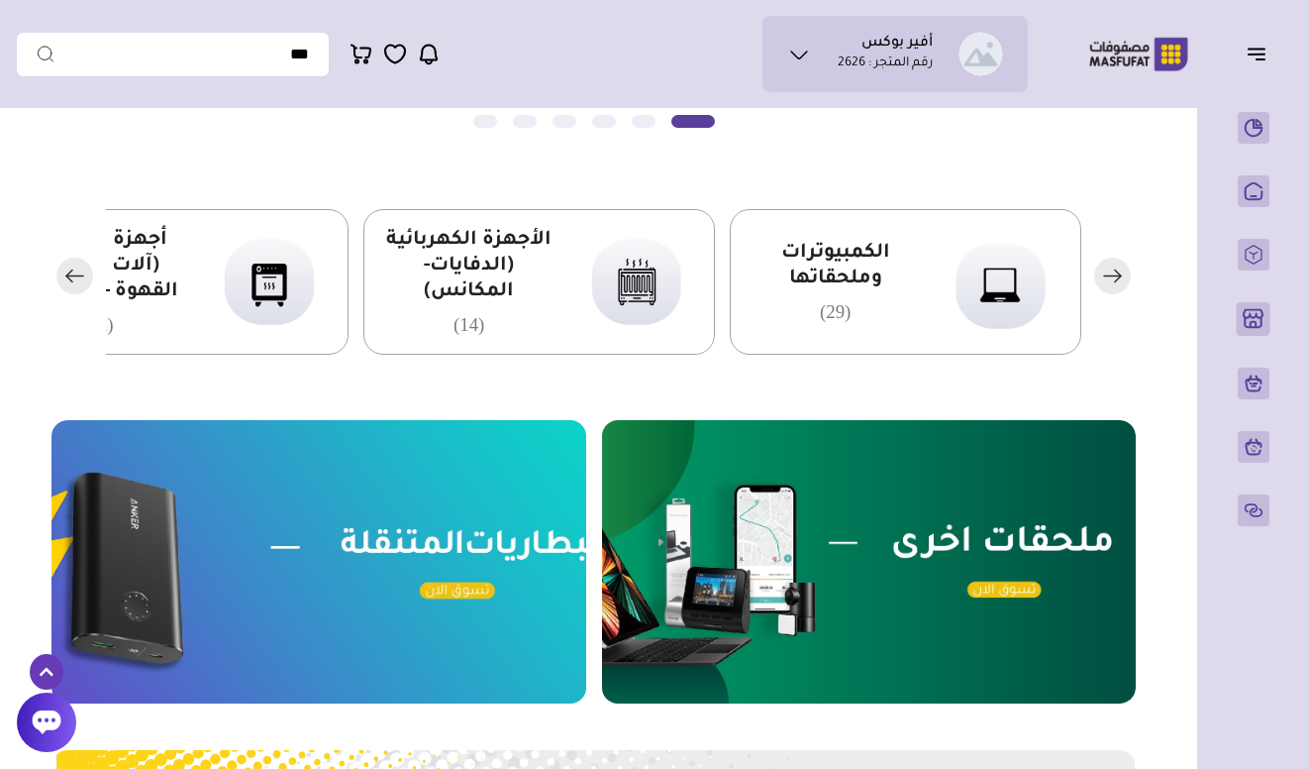
click at [1118, 272] on icon "button" at bounding box center [1118, 275] width 6 height 12
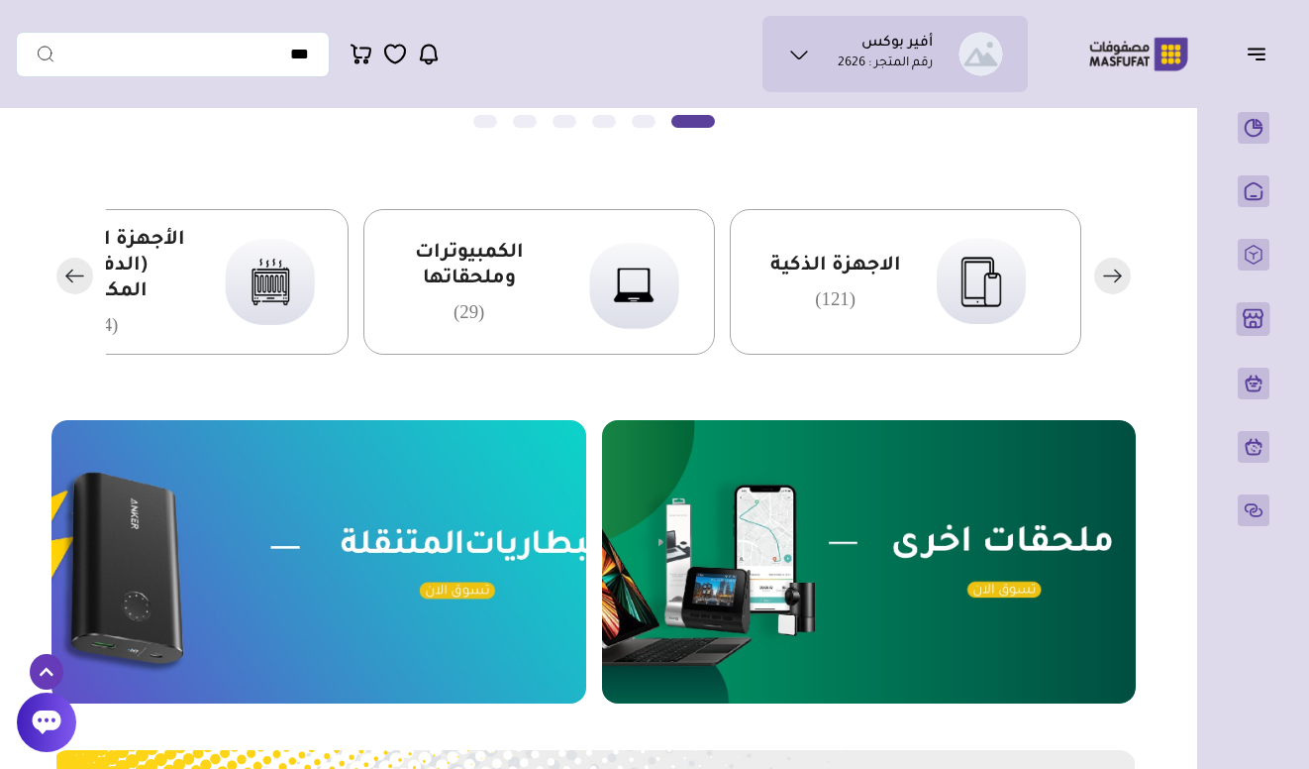
click at [843, 249] on div "الاجهزة الذكية (121)" at bounding box center [906, 282] width 352 height 146
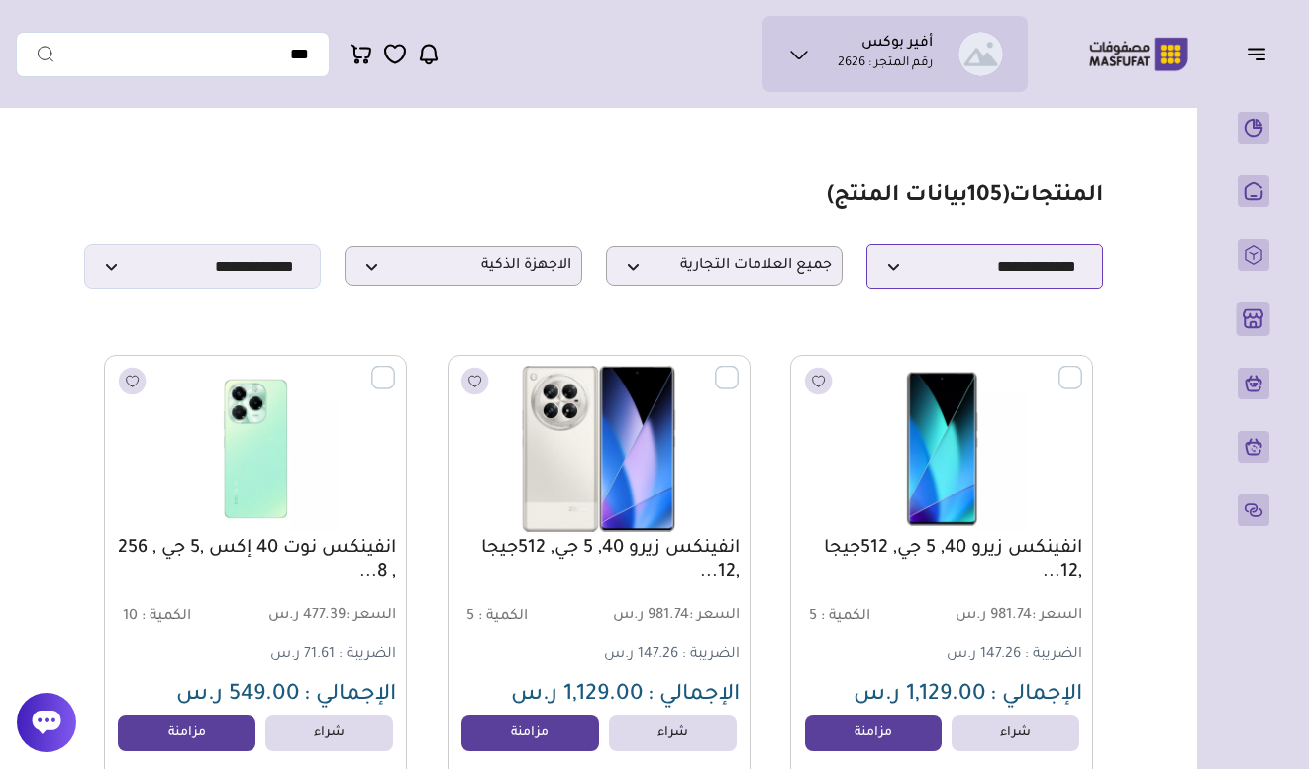
select select "********"
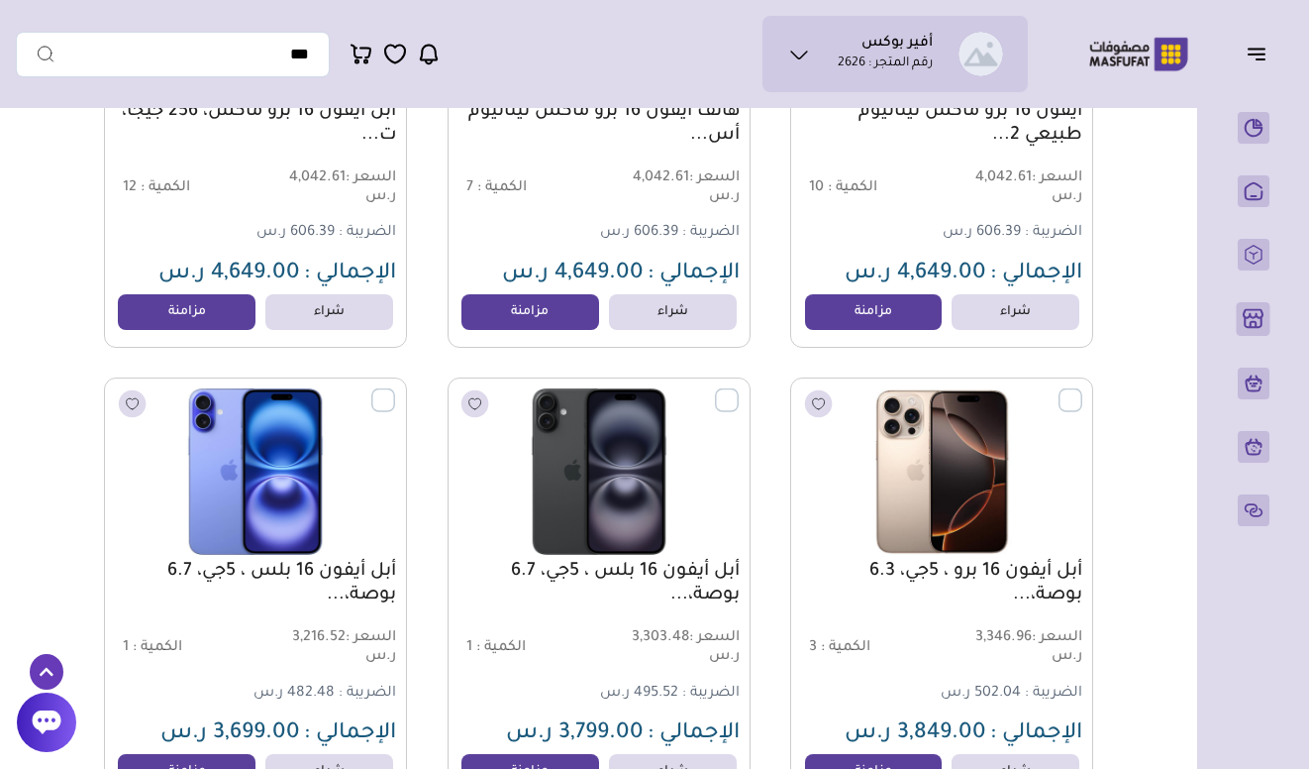
scroll to position [1069, 0]
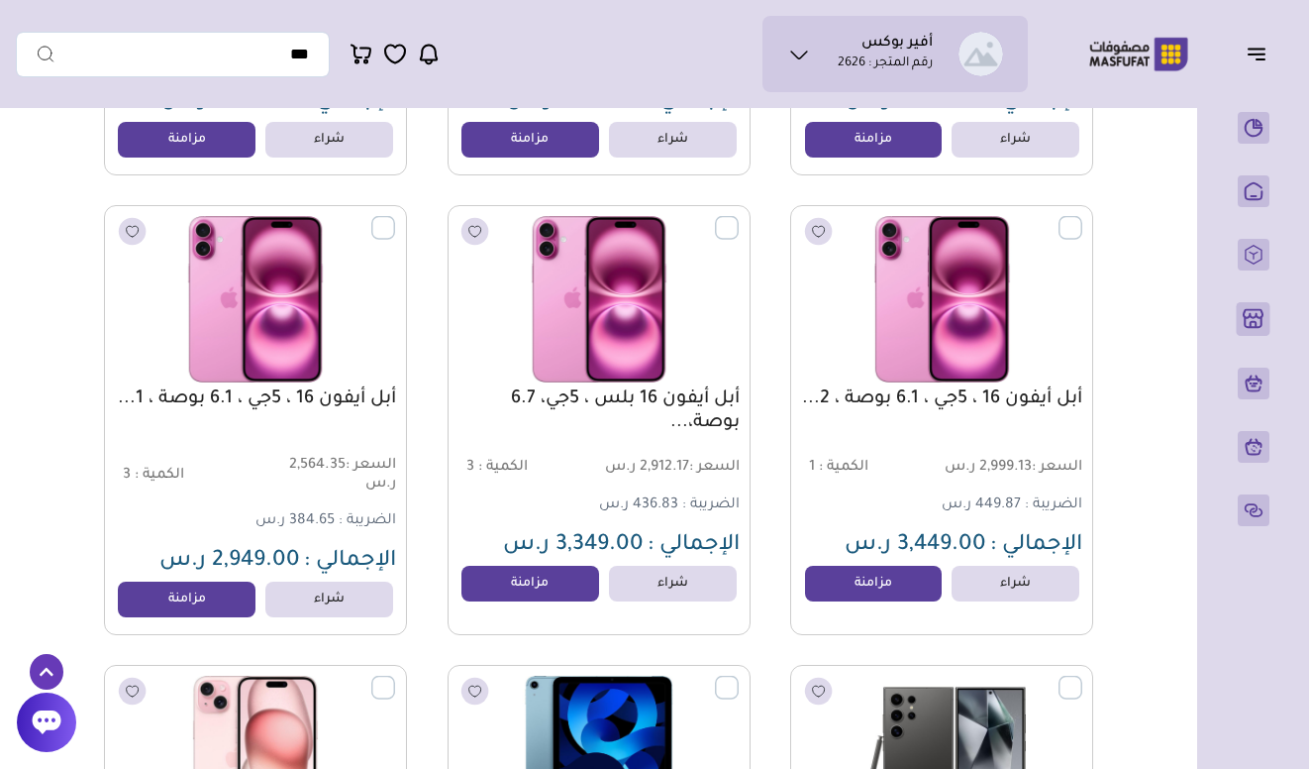
click at [1087, 391] on div "أبل أيفون 16 ، 5جي ، 6.1 بوصة ، 2... السعر : 2,999.13 ر.س الكمية : 1" at bounding box center [941, 420] width 303 height 430
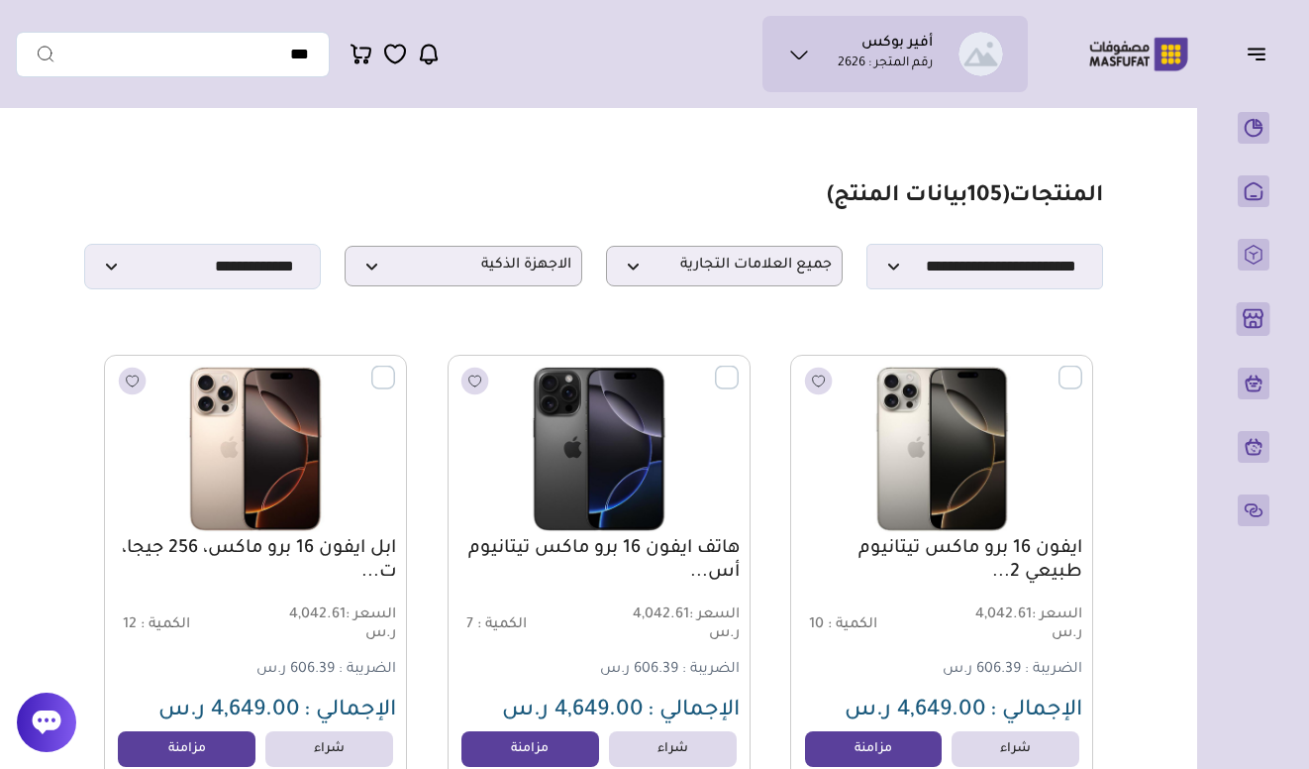
scroll to position [0, 0]
click at [1254, 53] on icon "button" at bounding box center [1257, 54] width 24 height 24
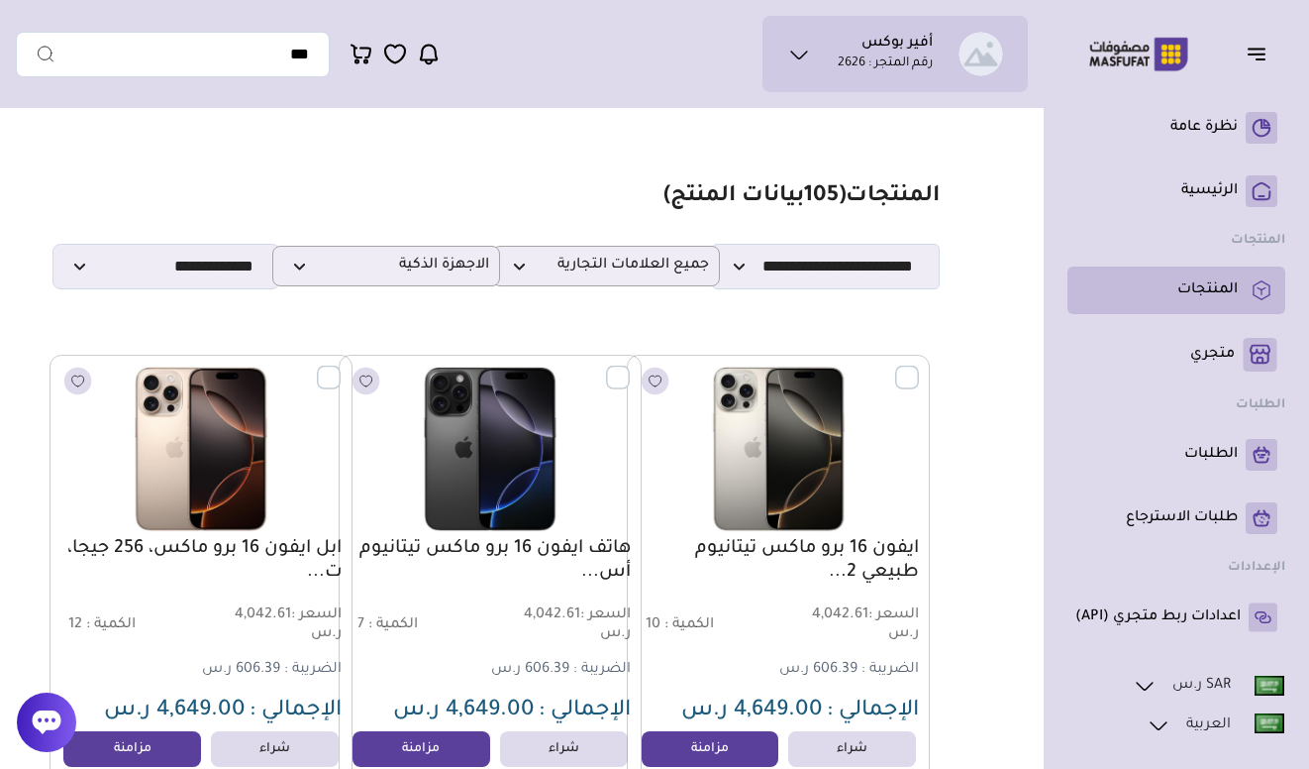
click at [1213, 300] on link "المنتجات" at bounding box center [1177, 290] width 202 height 32
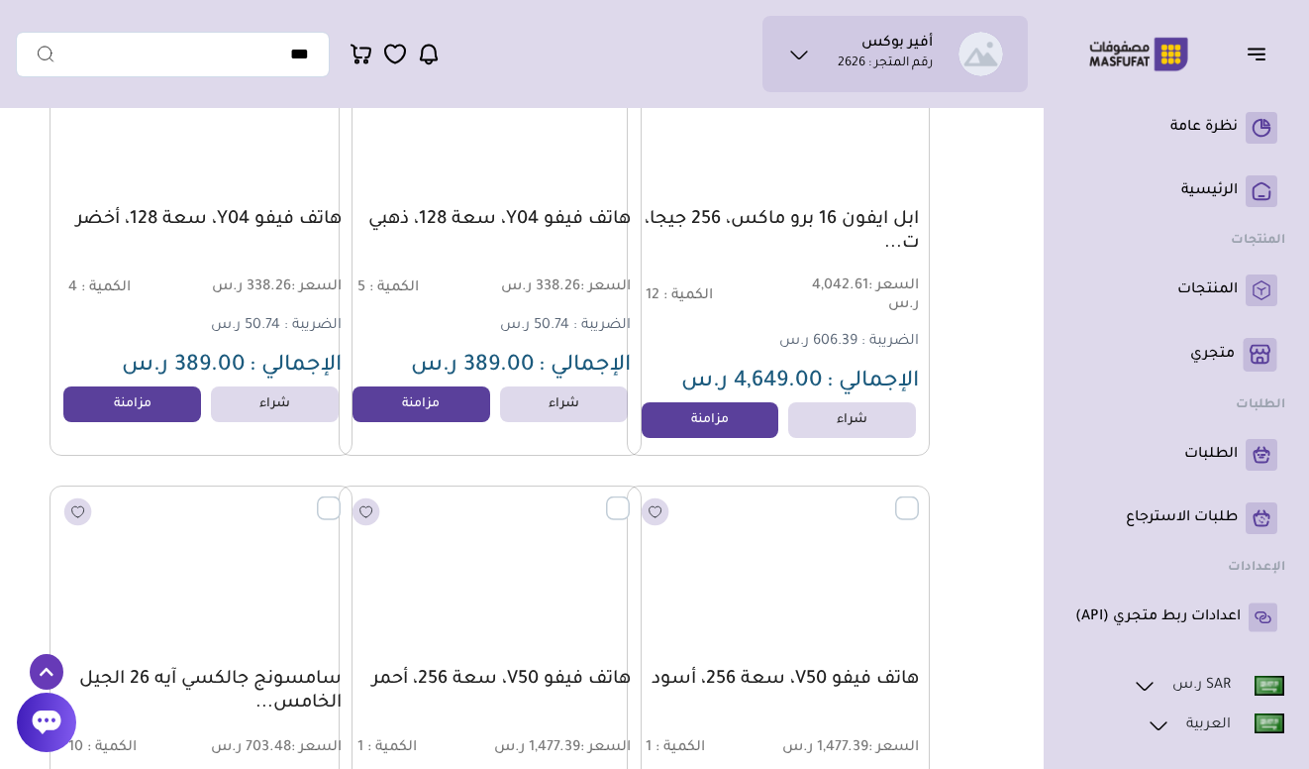
scroll to position [30313, 0]
